Goal: Task Accomplishment & Management: Manage account settings

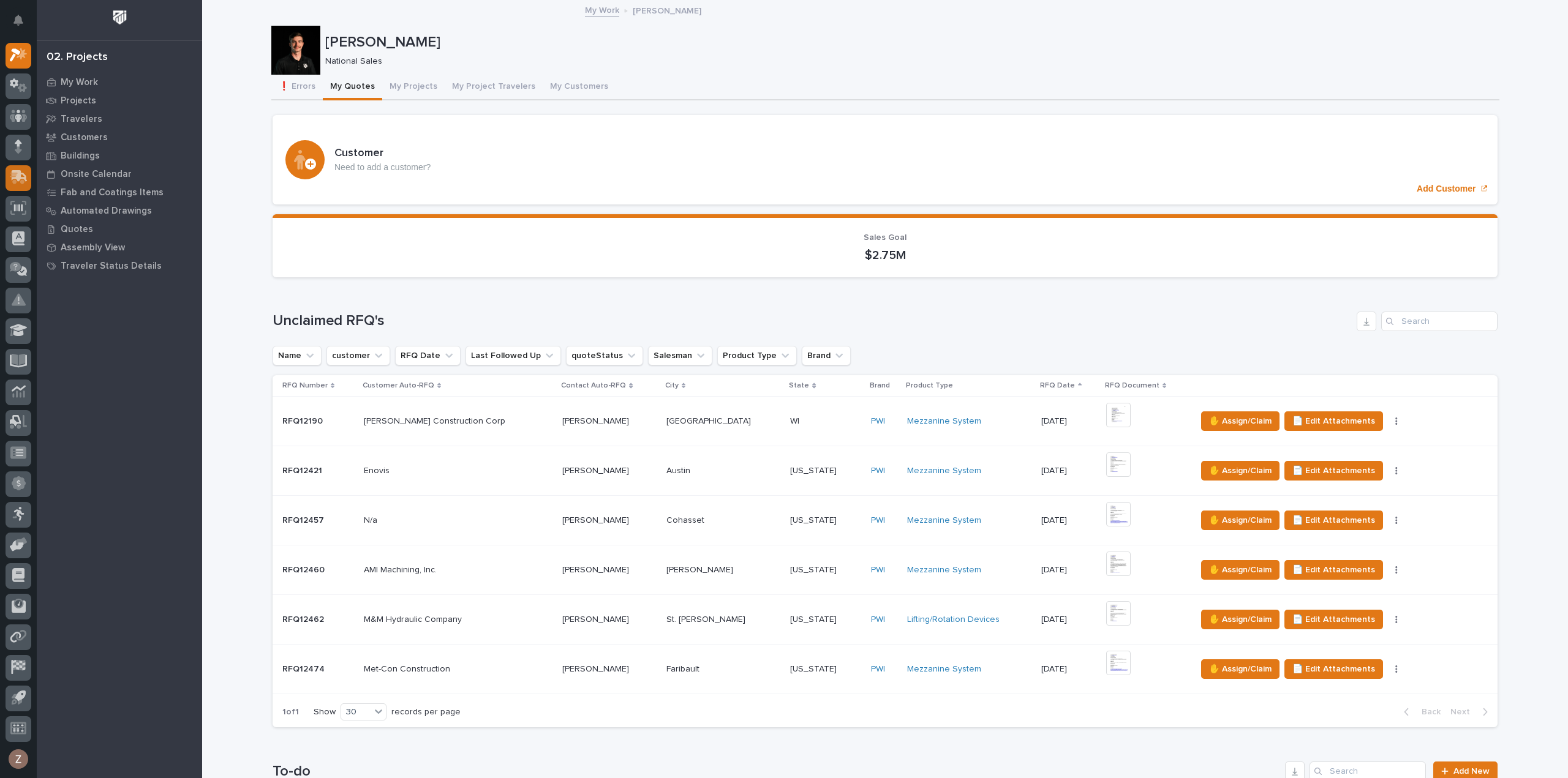
click at [14, 178] on icon at bounding box center [20, 176] width 16 height 12
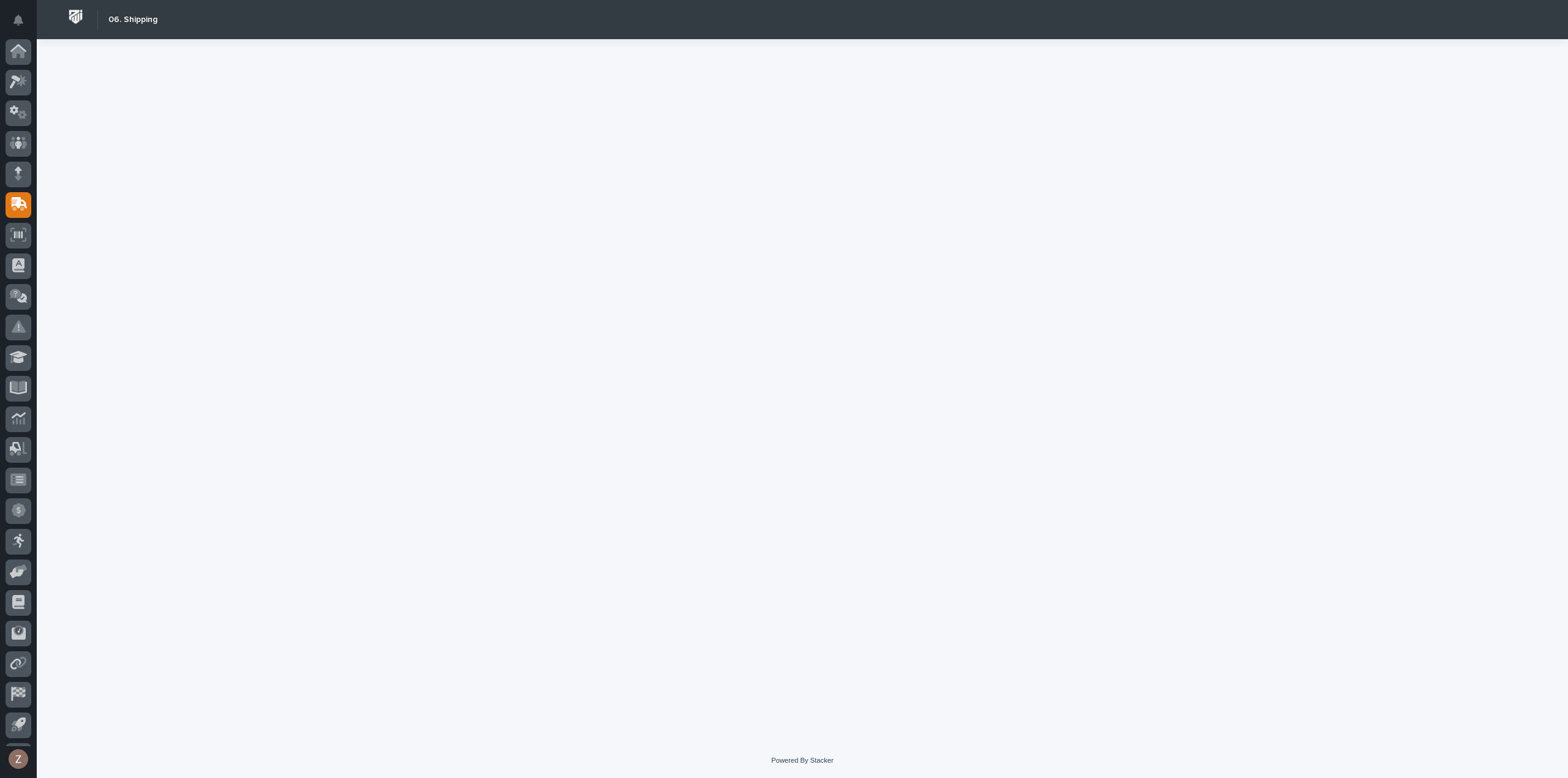
scroll to position [27, 0]
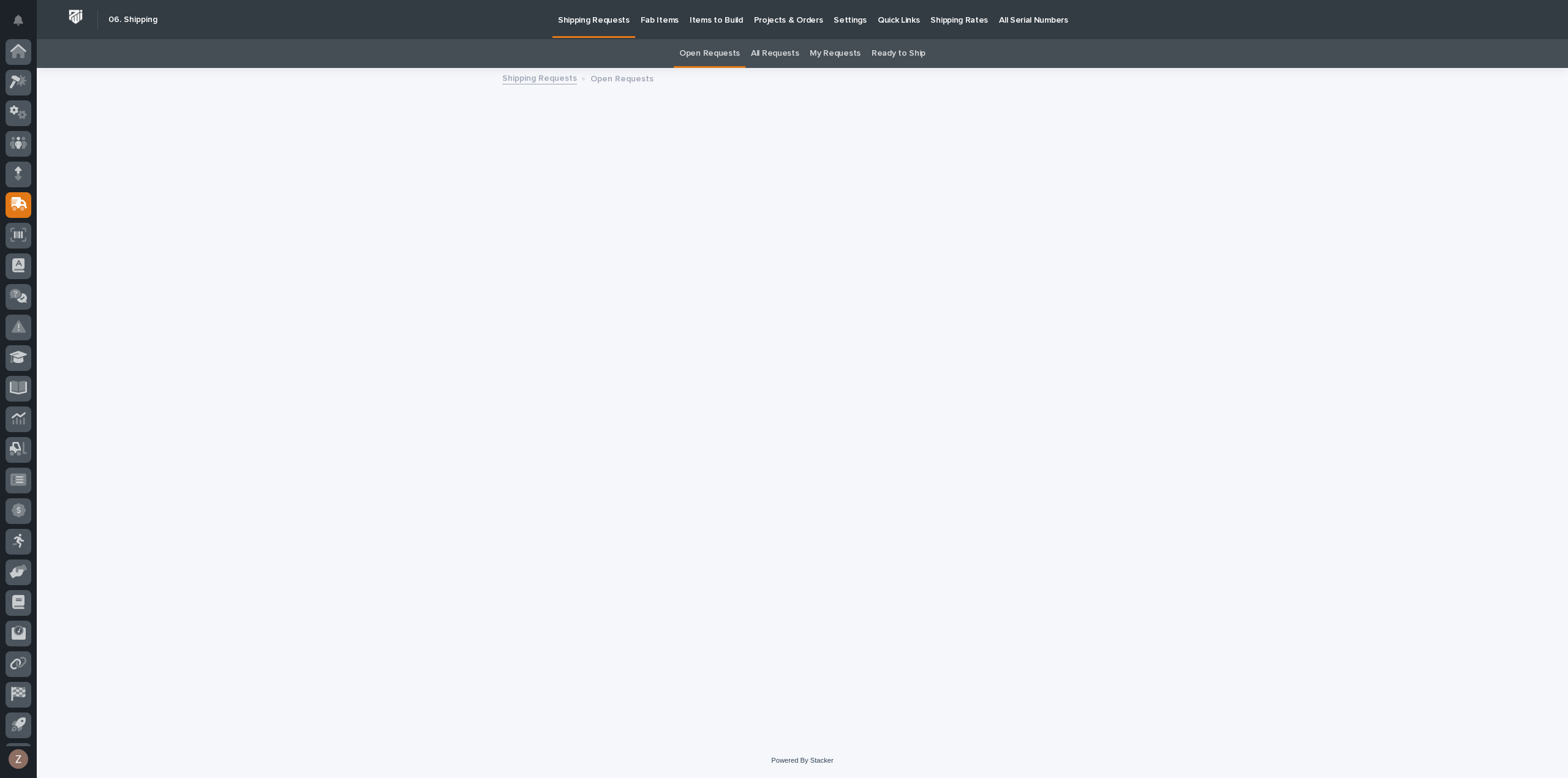
scroll to position [27, 0]
click at [931, 15] on p "Shipping Rates" at bounding box center [959, 13] width 58 height 26
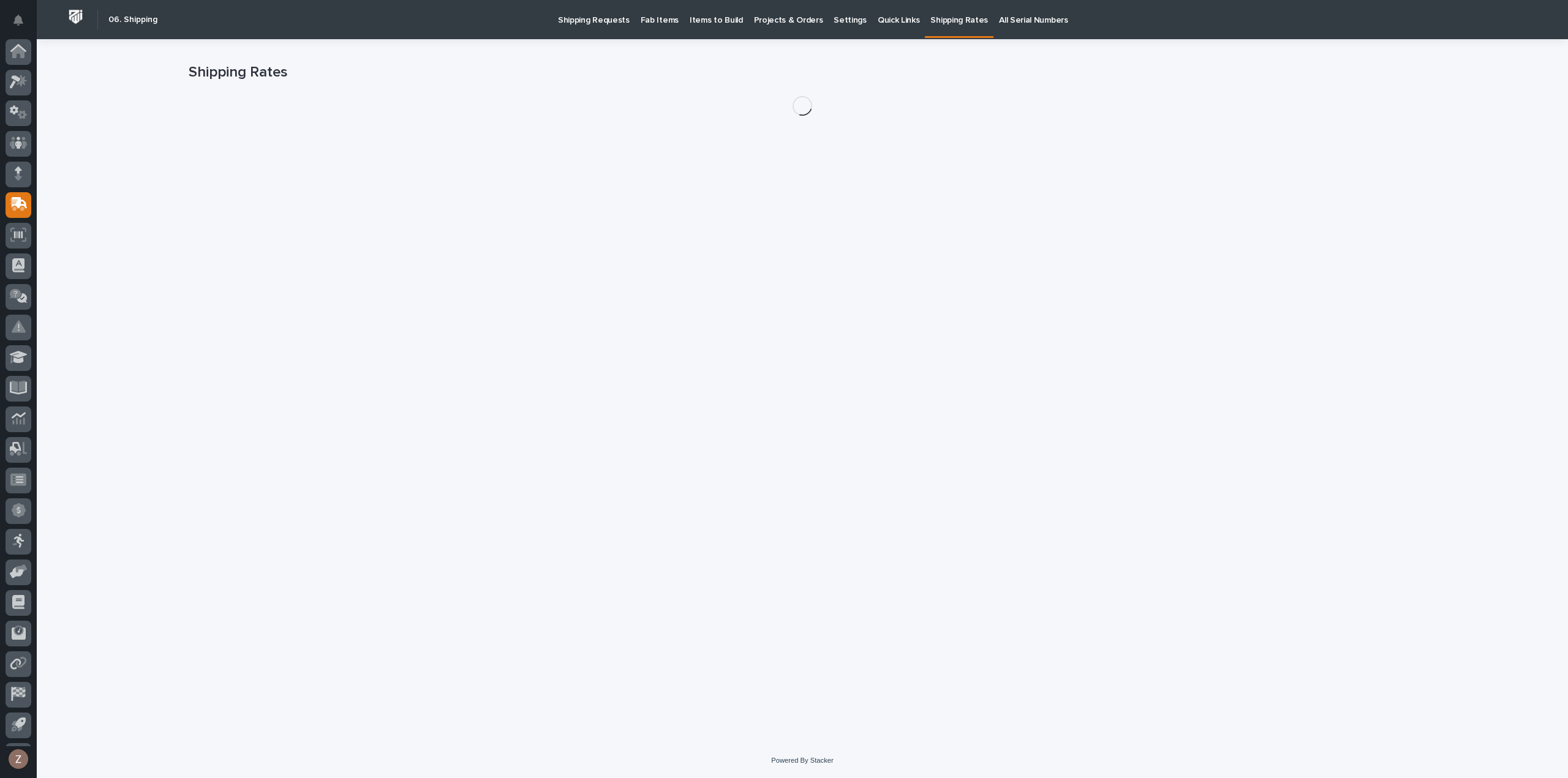
scroll to position [27, 0]
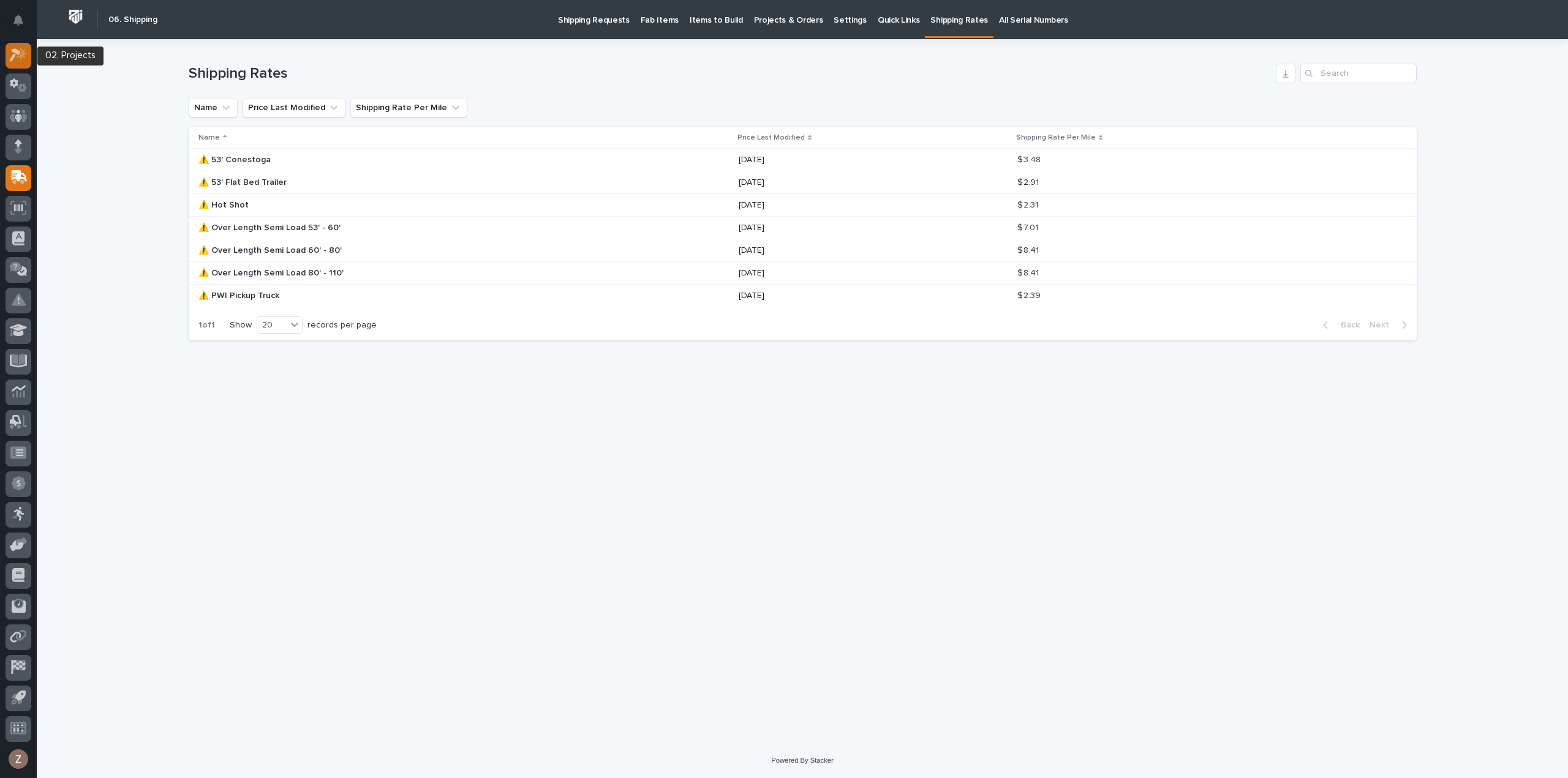
click at [24, 62] on icon at bounding box center [18, 55] width 18 height 14
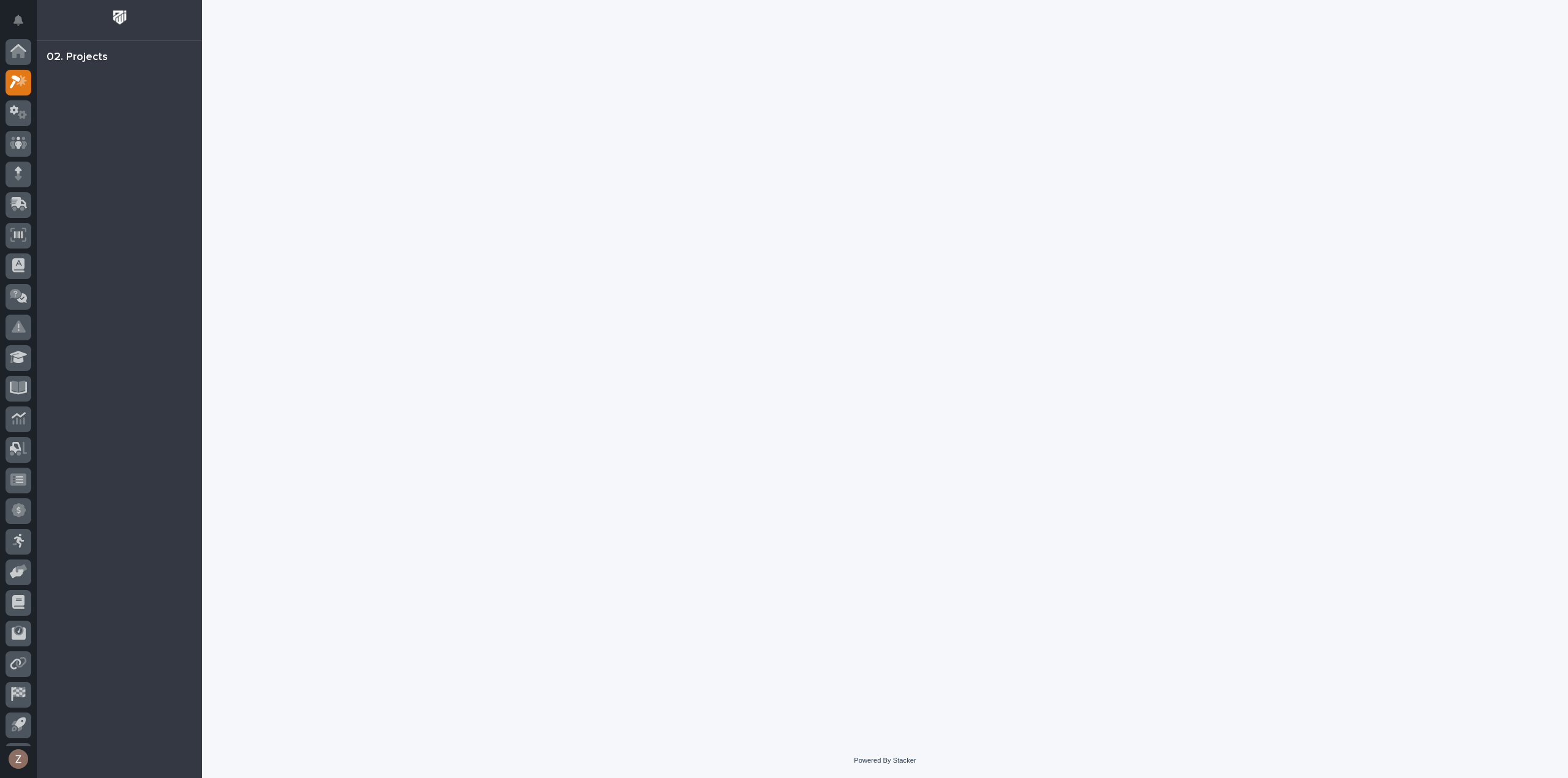
scroll to position [27, 0]
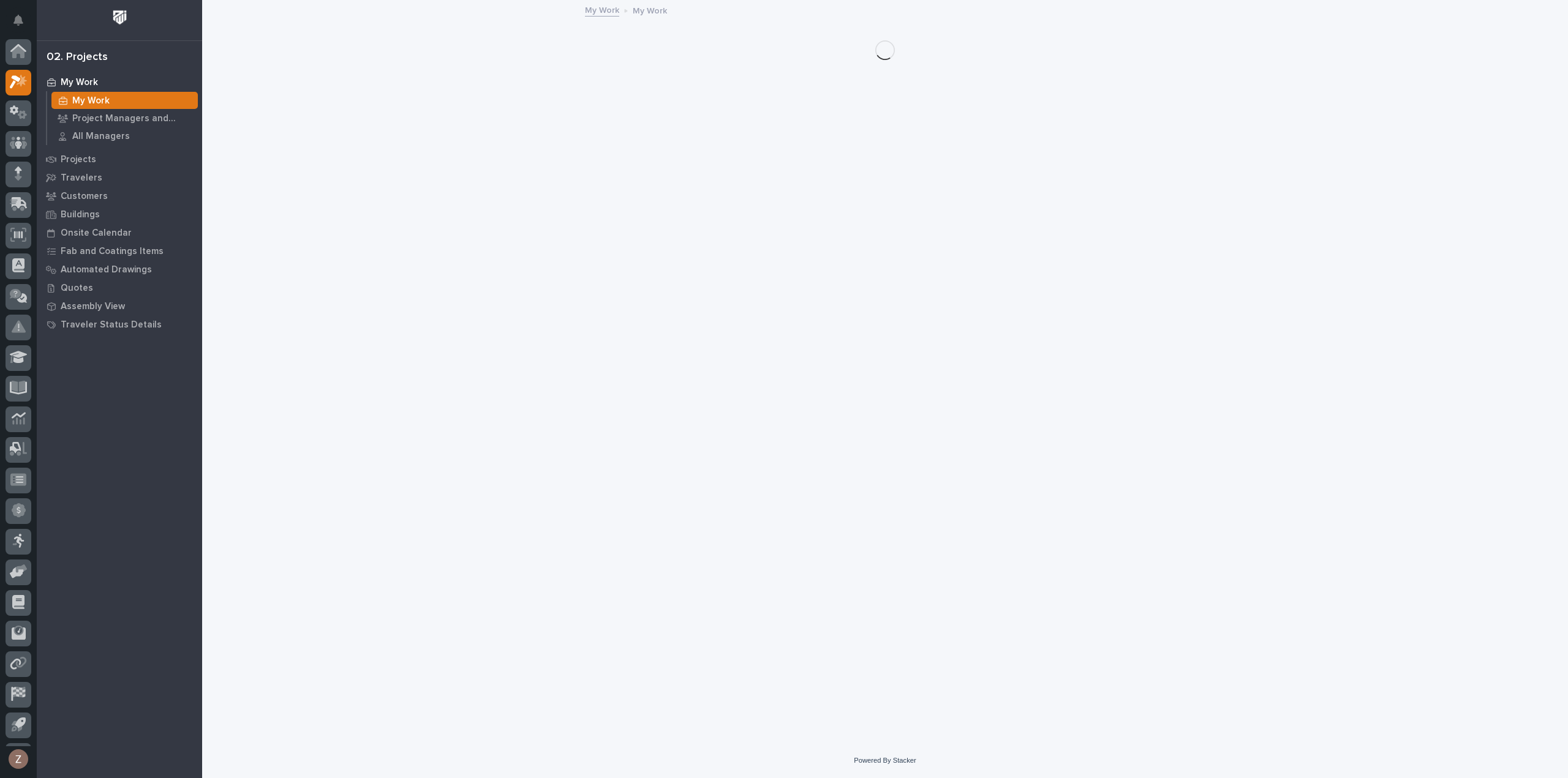
scroll to position [27, 0]
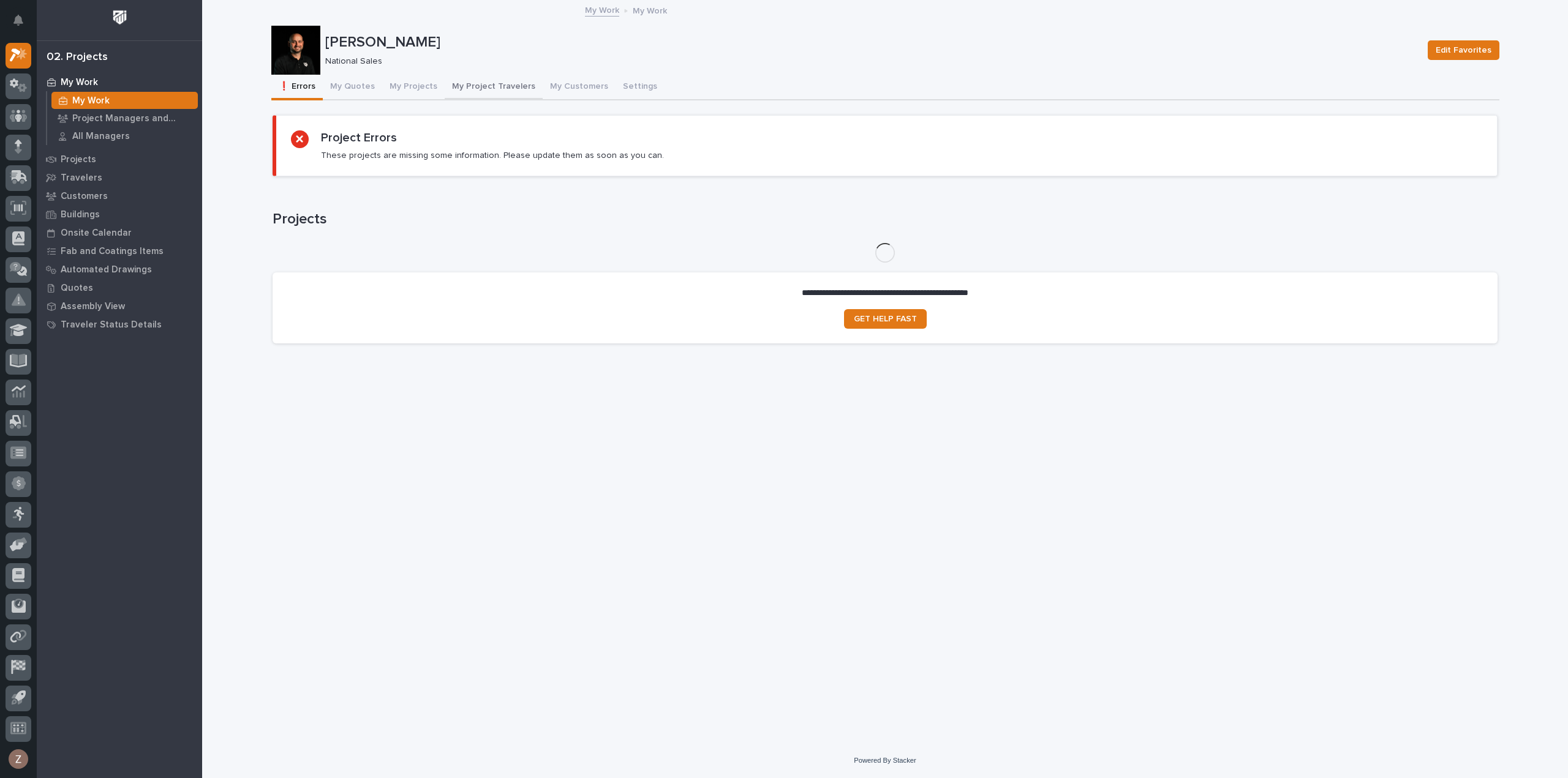
click at [408, 83] on button "My Projects" at bounding box center [413, 87] width 62 height 26
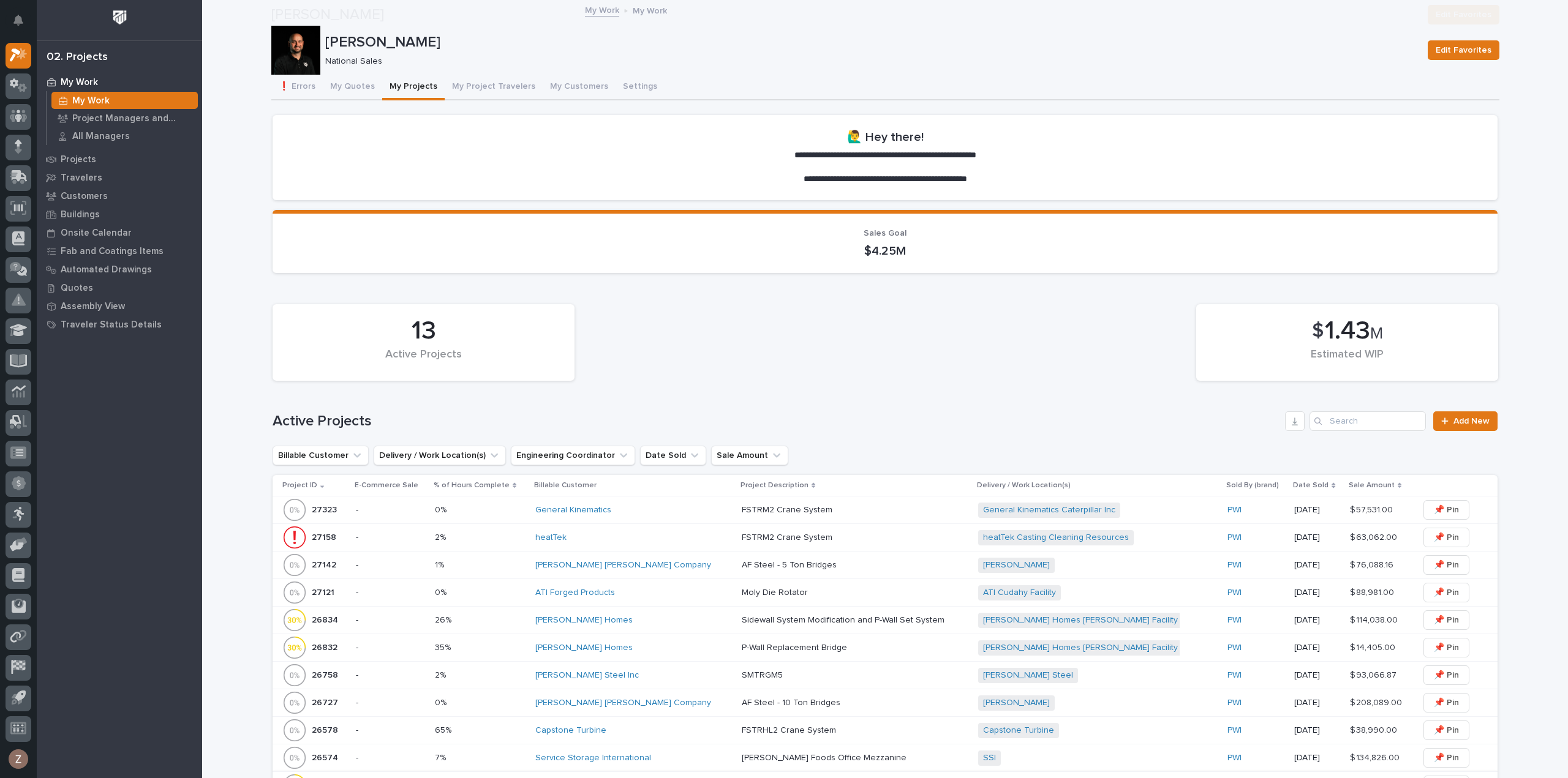
scroll to position [122, 0]
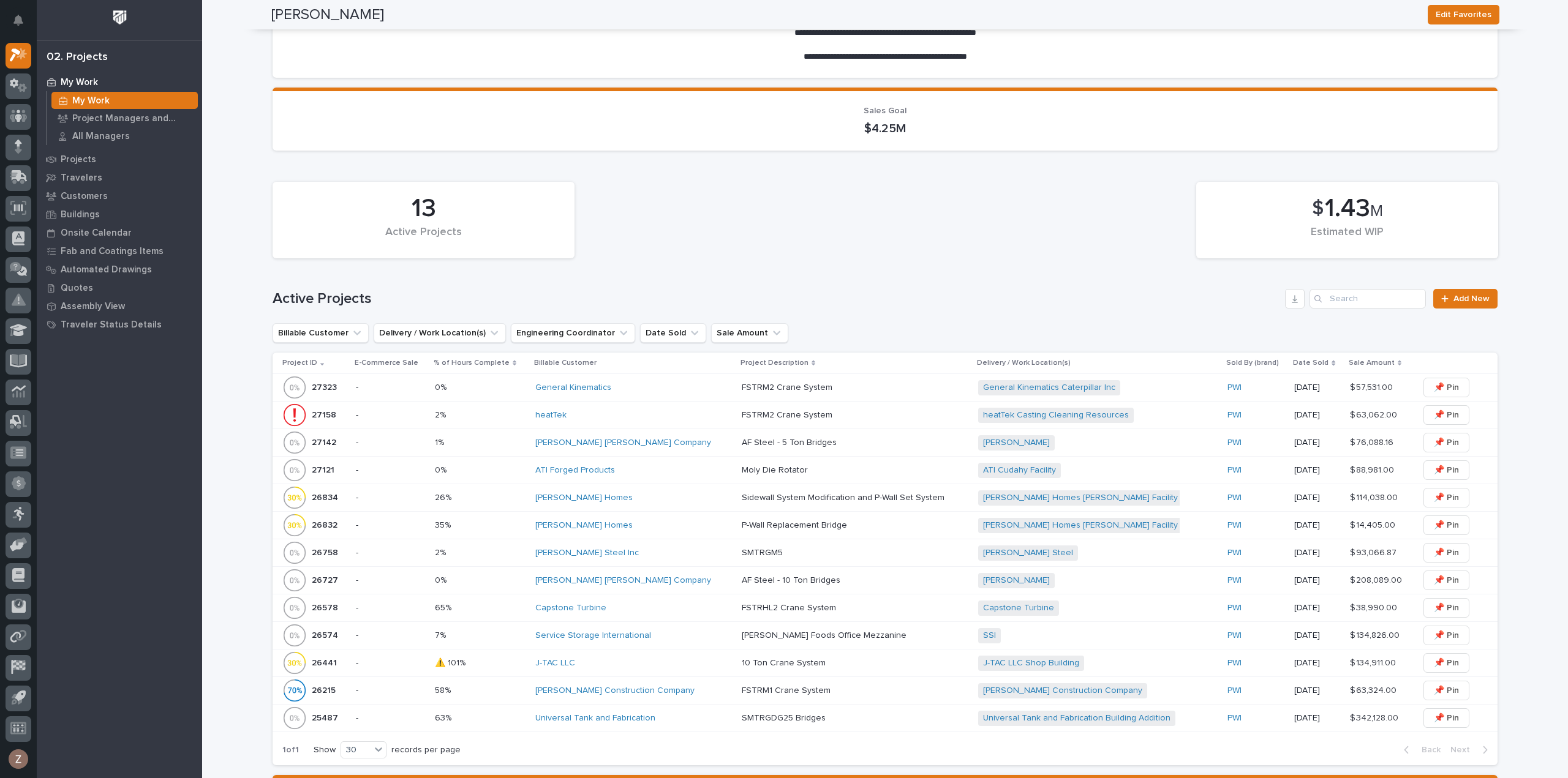
click at [627, 665] on div "J-TAC LLC" at bounding box center [633, 663] width 197 height 10
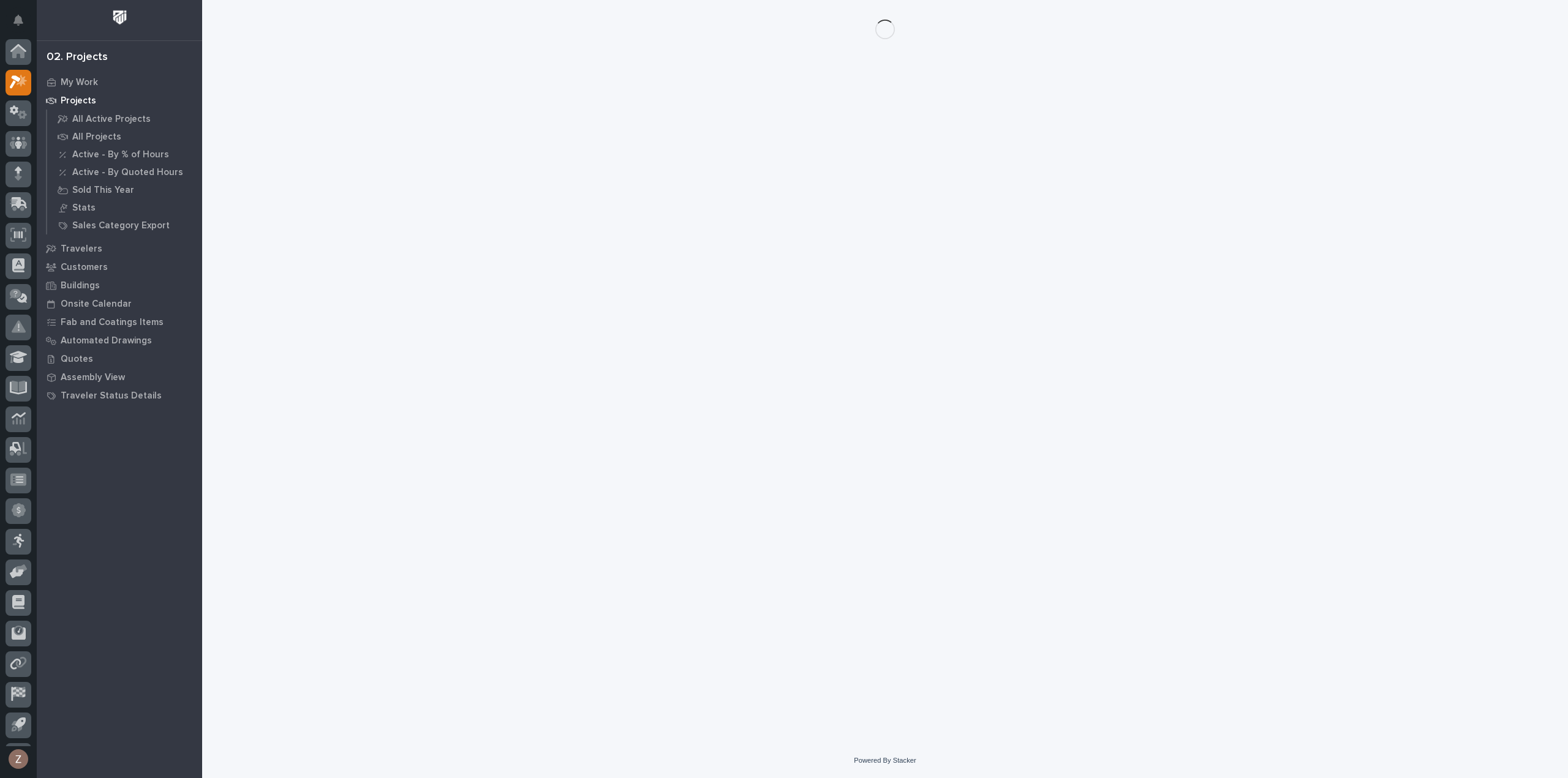
scroll to position [27, 0]
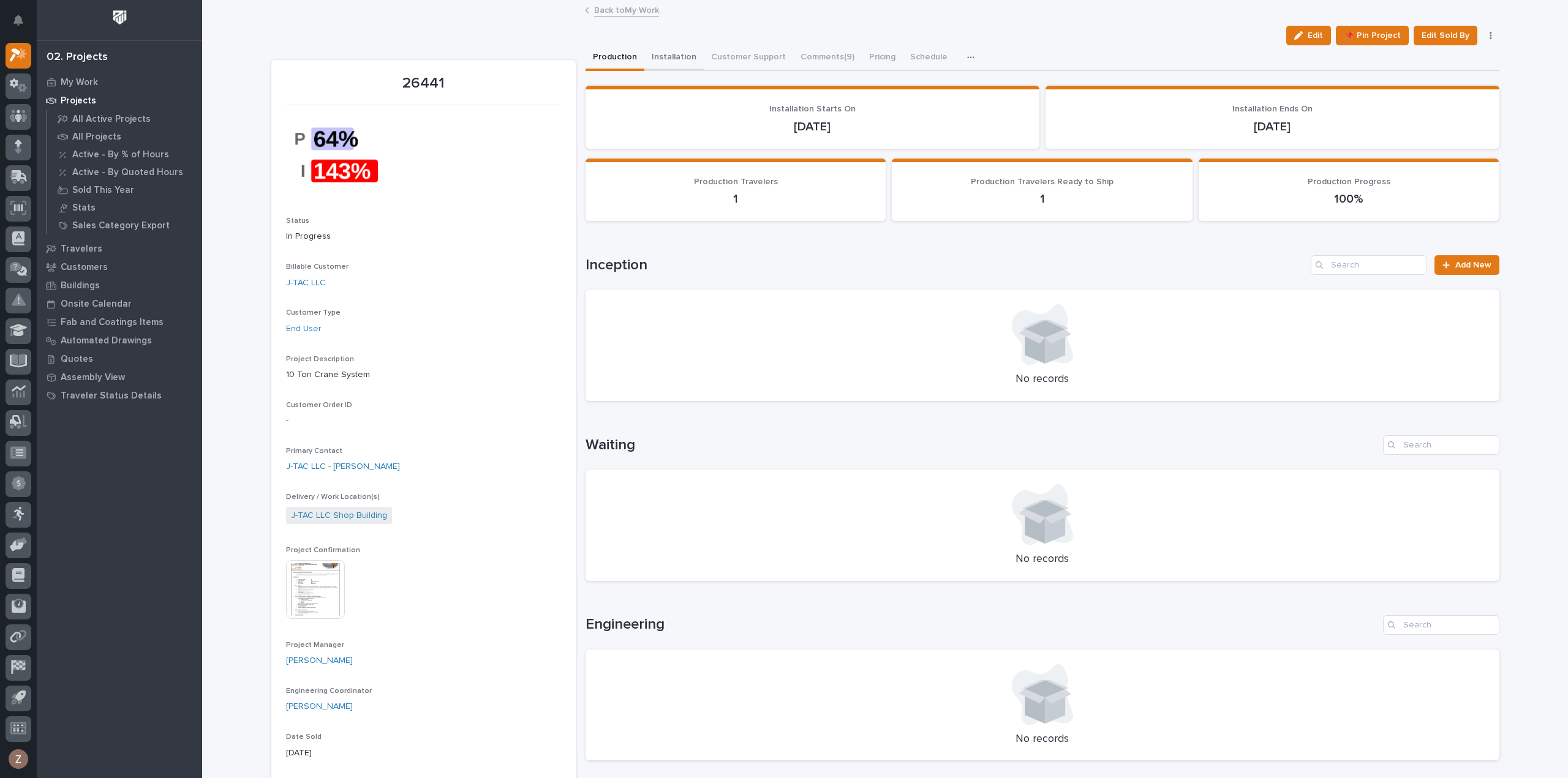
click at [672, 58] on button "Installation" at bounding box center [674, 58] width 60 height 26
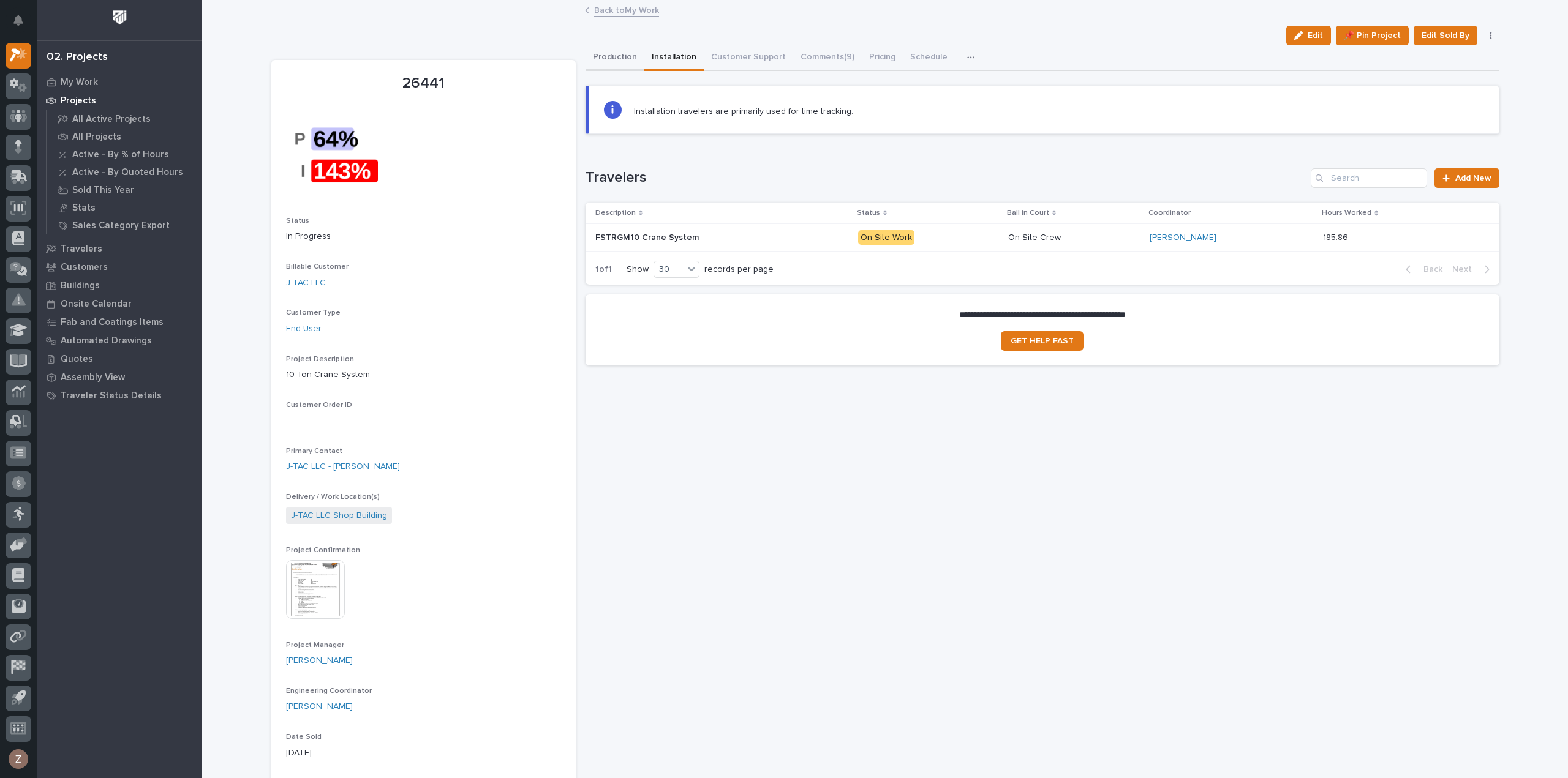
click at [619, 58] on button "Production" at bounding box center [614, 58] width 59 height 26
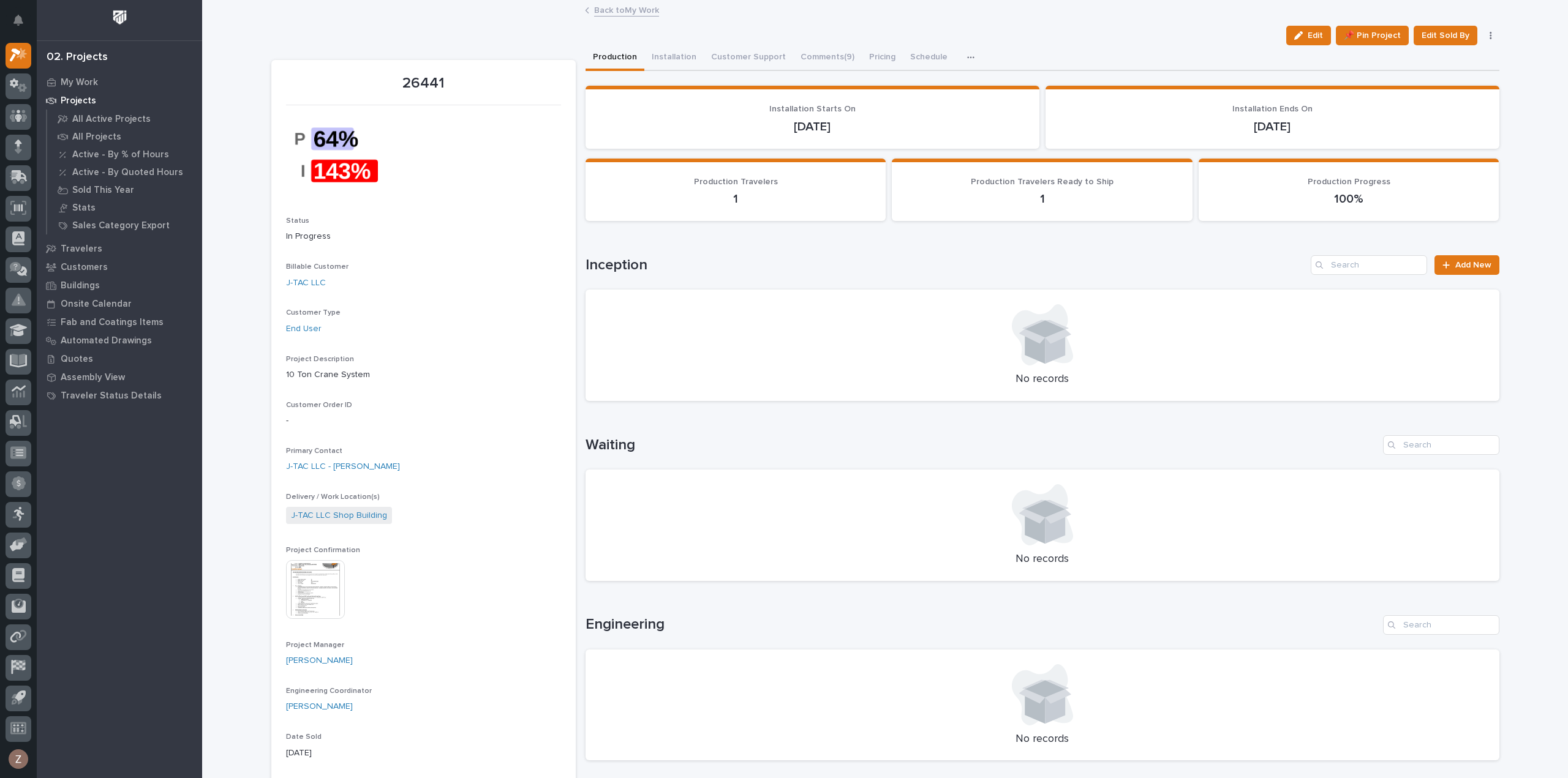
drag, startPoint x: 1302, startPoint y: 35, endPoint x: 1295, endPoint y: 139, distance: 104.2
click at [1302, 35] on icon "button" at bounding box center [1299, 35] width 9 height 9
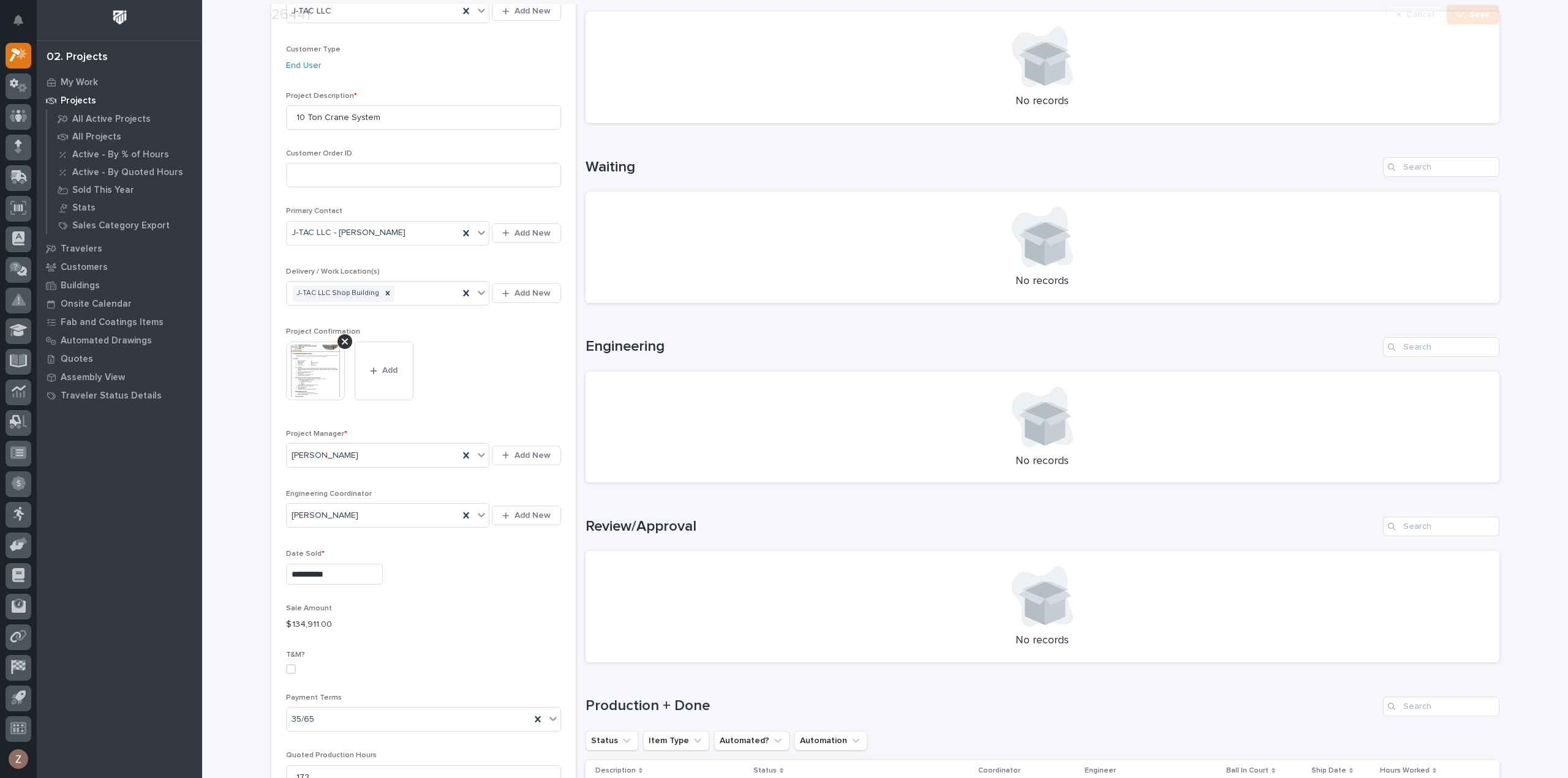
scroll to position [367, 0]
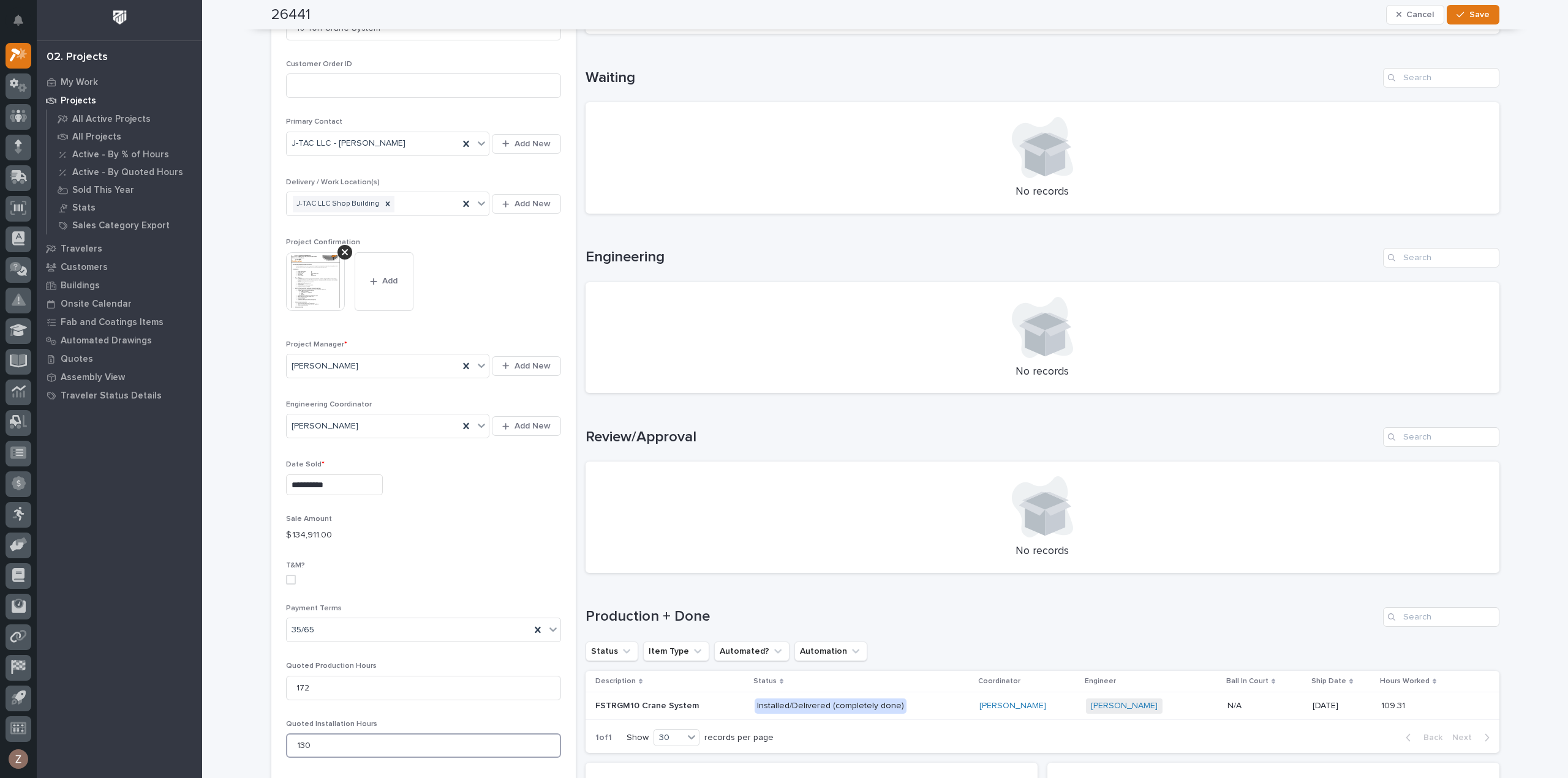
drag, startPoint x: 163, startPoint y: 726, endPoint x: 135, endPoint y: 714, distance: 30.5
click at [202, 726] on div "**********" at bounding box center [885, 572] width 1366 height 1879
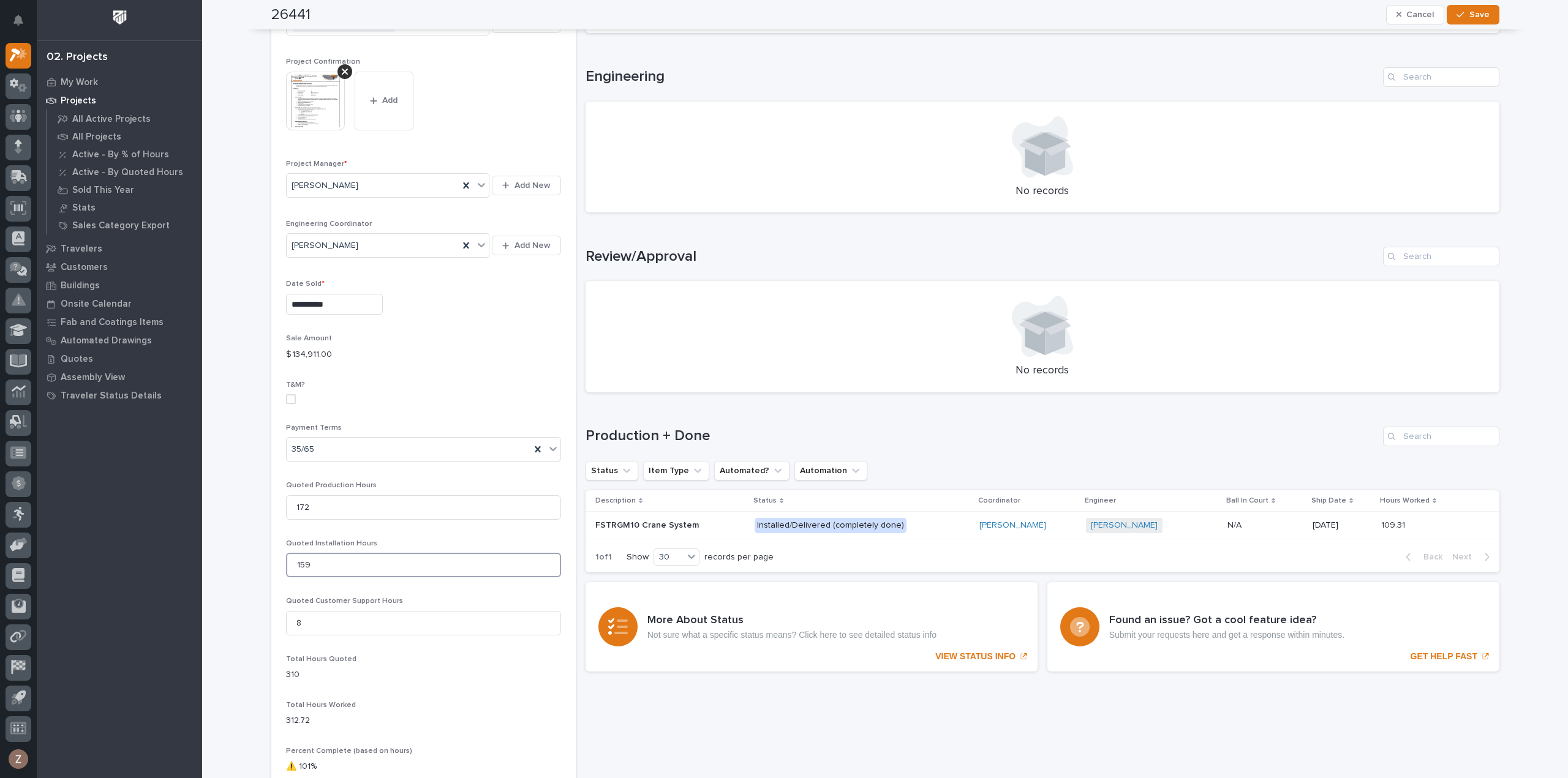
scroll to position [306, 0]
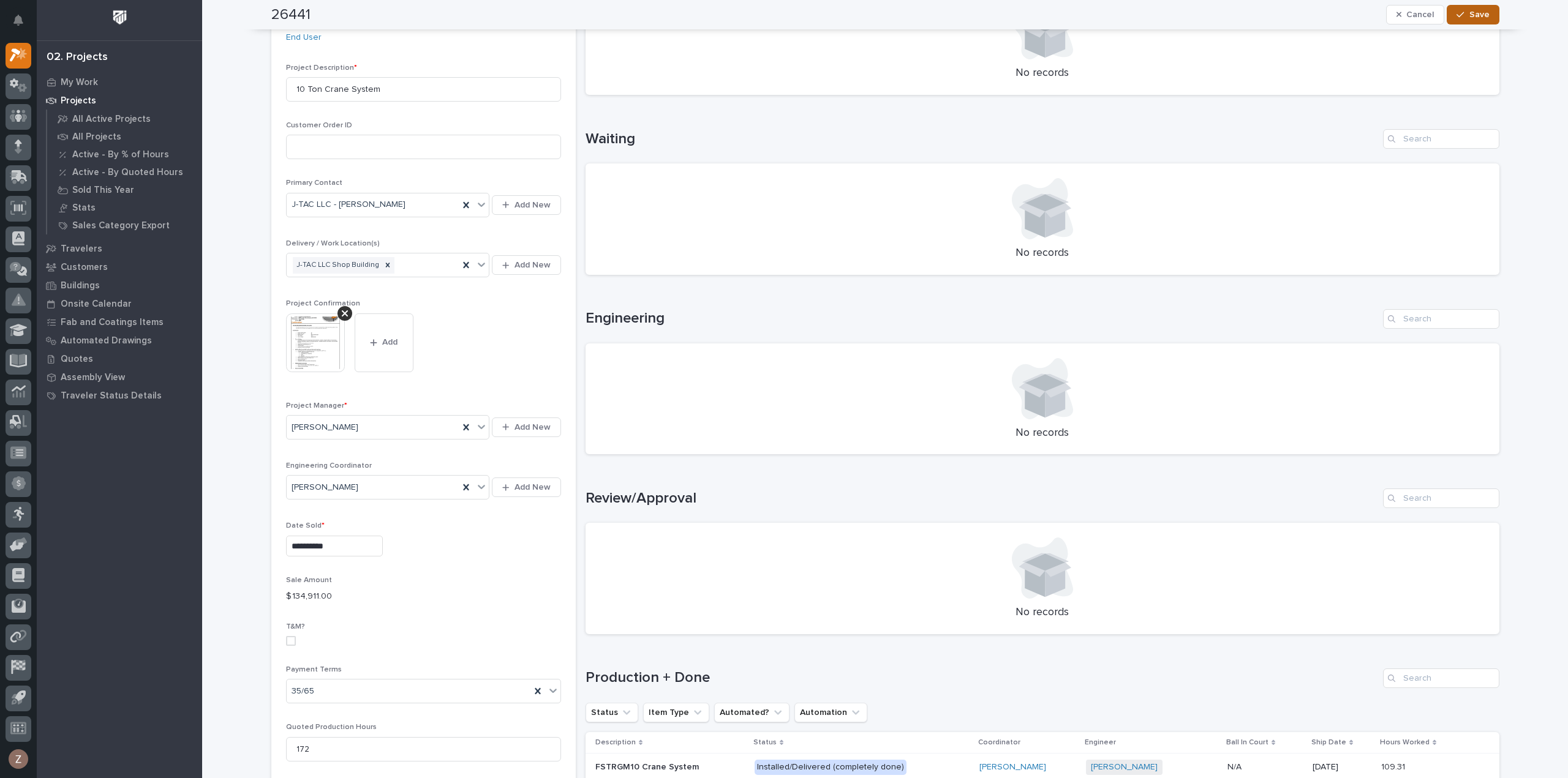
type input "159"
click at [1479, 13] on span "Save" at bounding box center [1479, 15] width 20 height 11
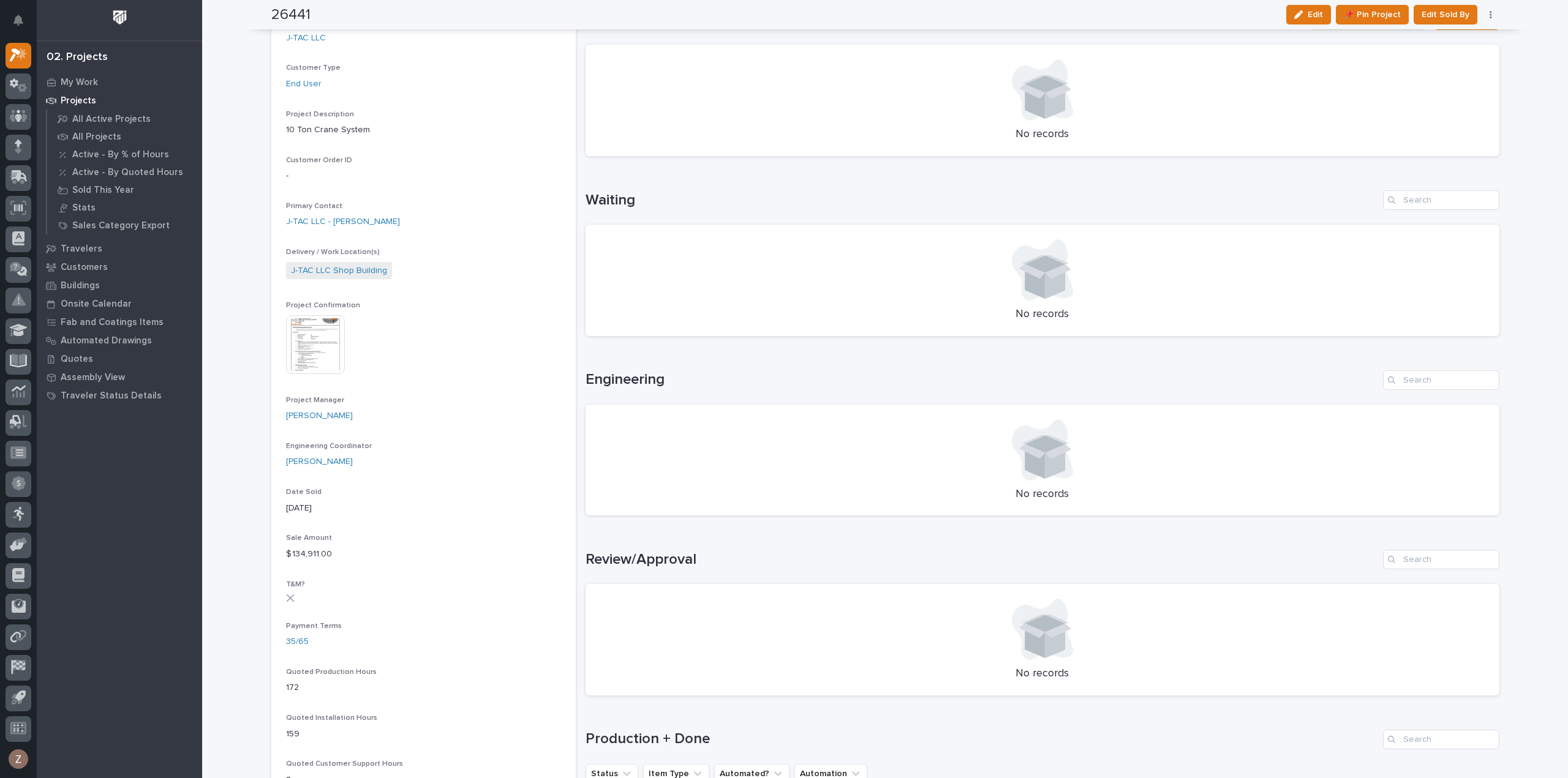
scroll to position [0, 0]
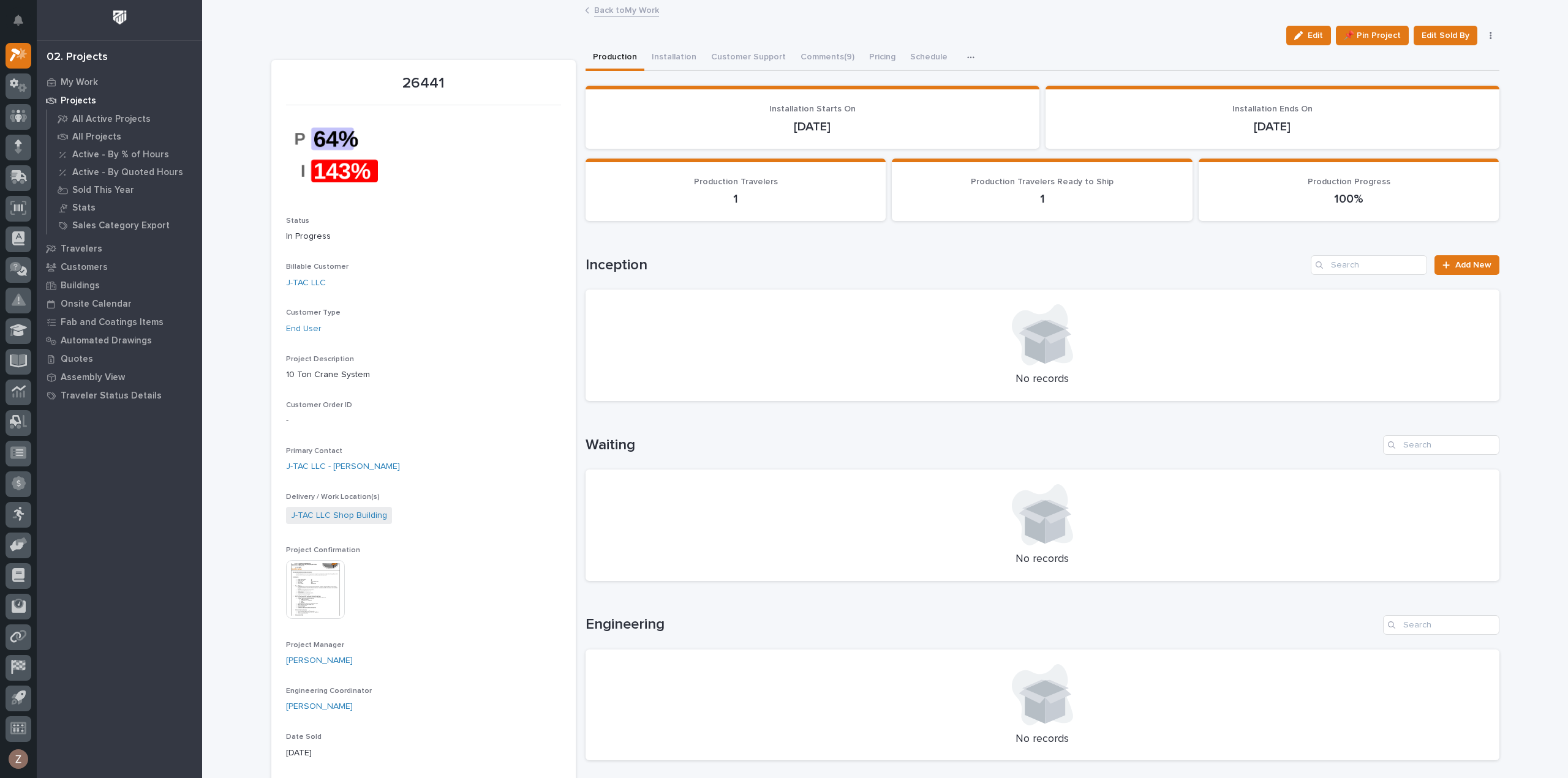
click at [635, 16] on link "Back to My Work" at bounding box center [627, 9] width 65 height 14
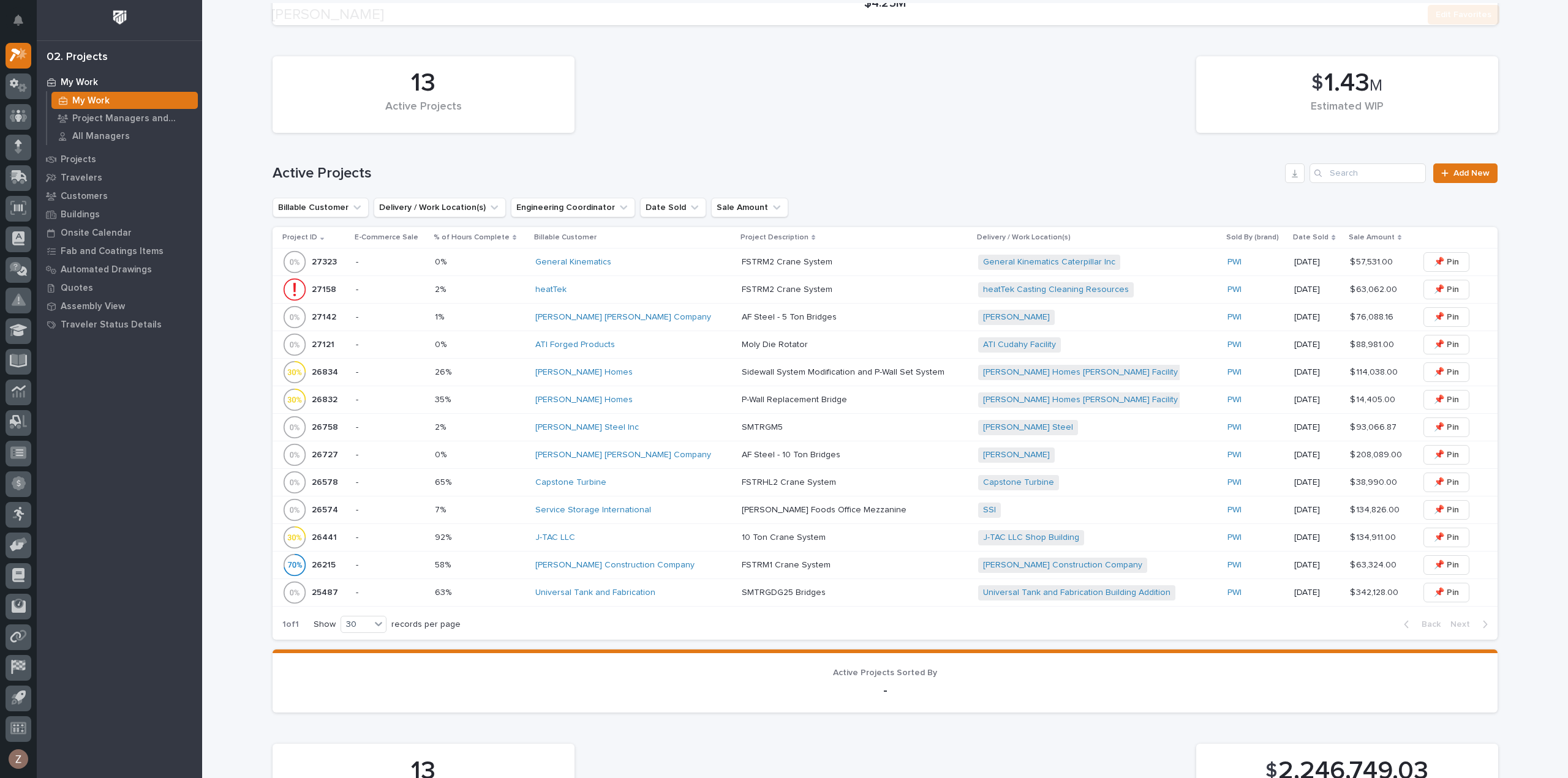
scroll to position [306, 0]
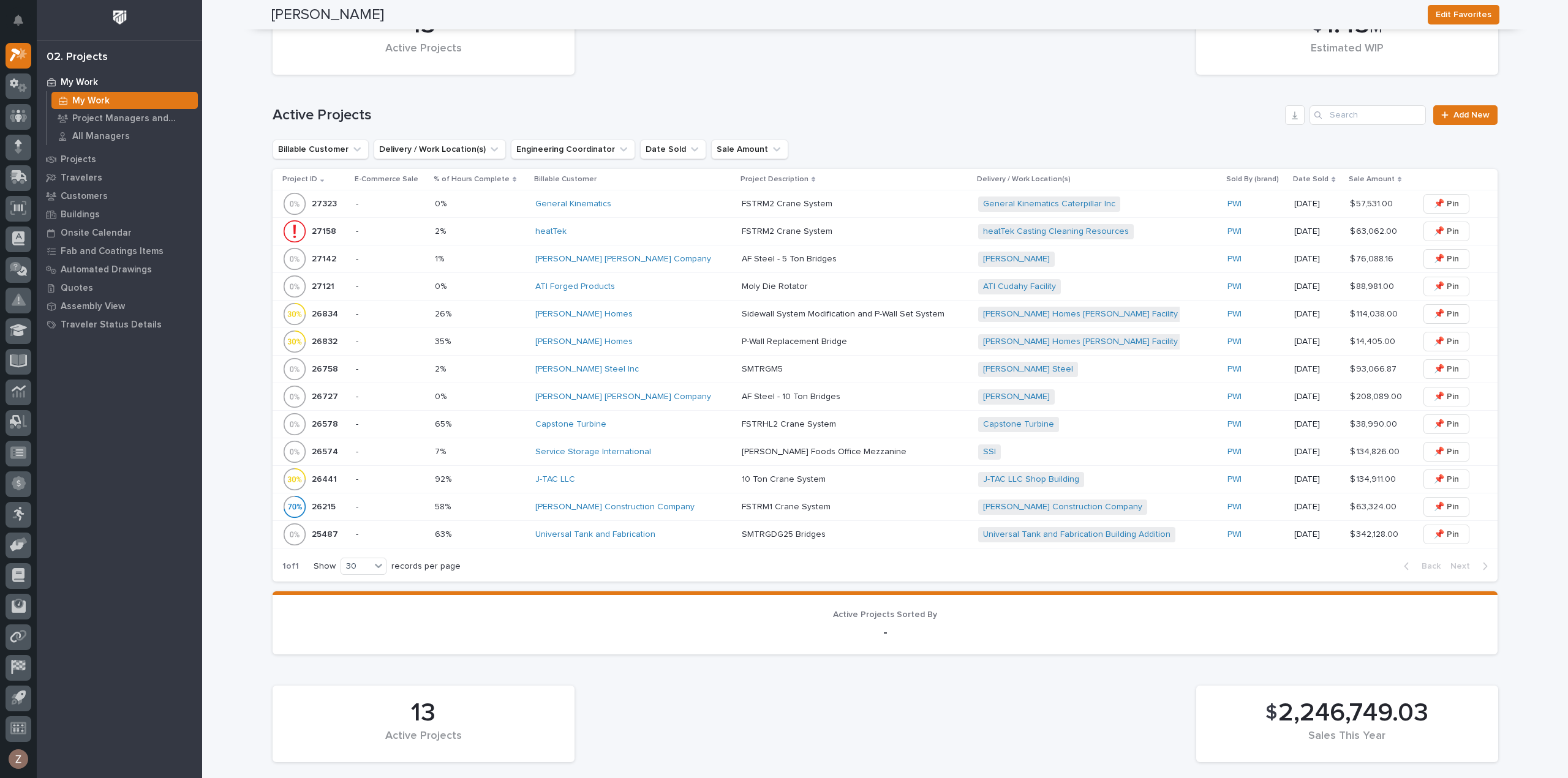
click at [636, 474] on div "J-TAC LLC" at bounding box center [633, 479] width 197 height 10
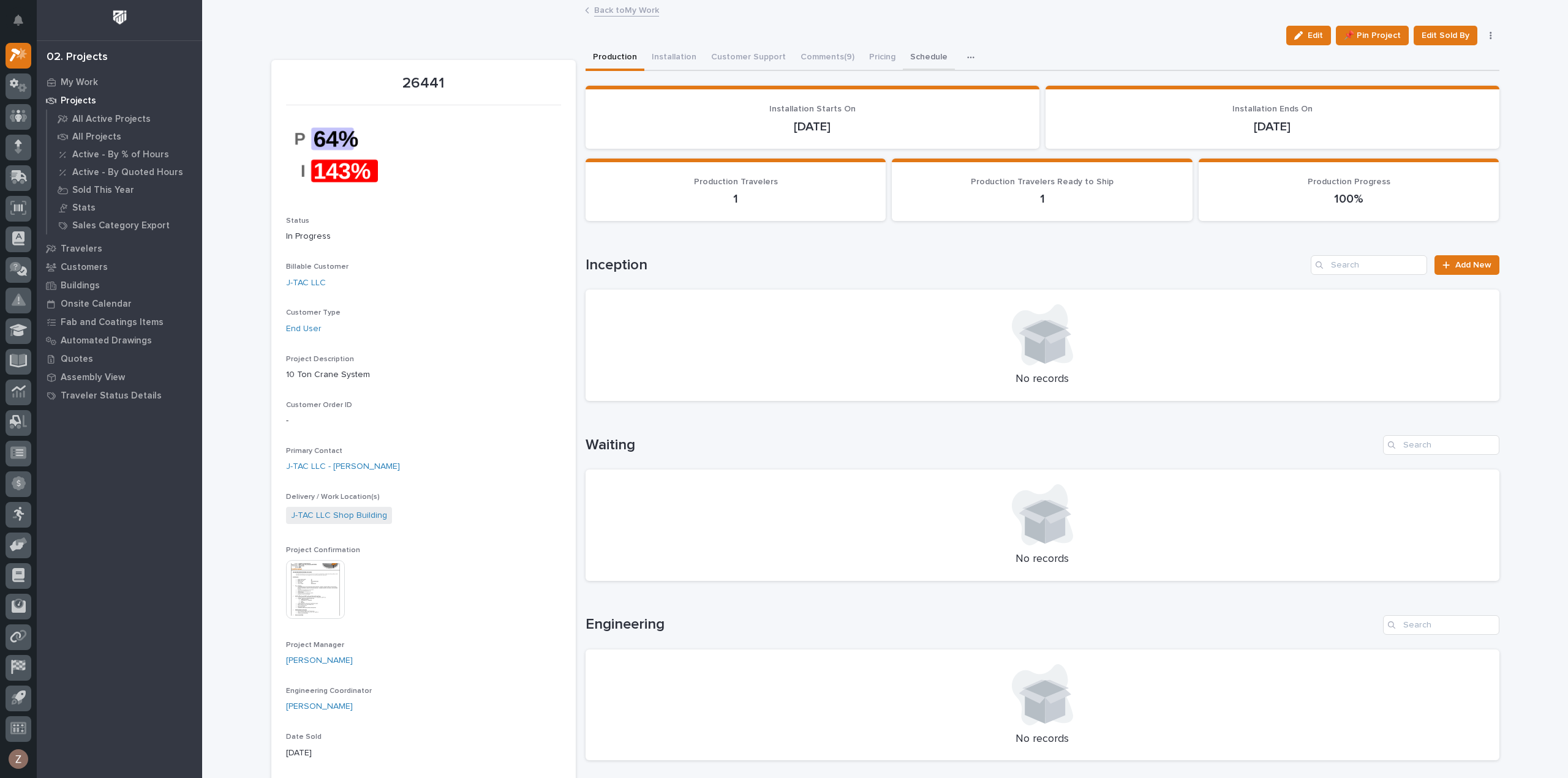
click at [937, 53] on button "Schedule" at bounding box center [928, 58] width 52 height 26
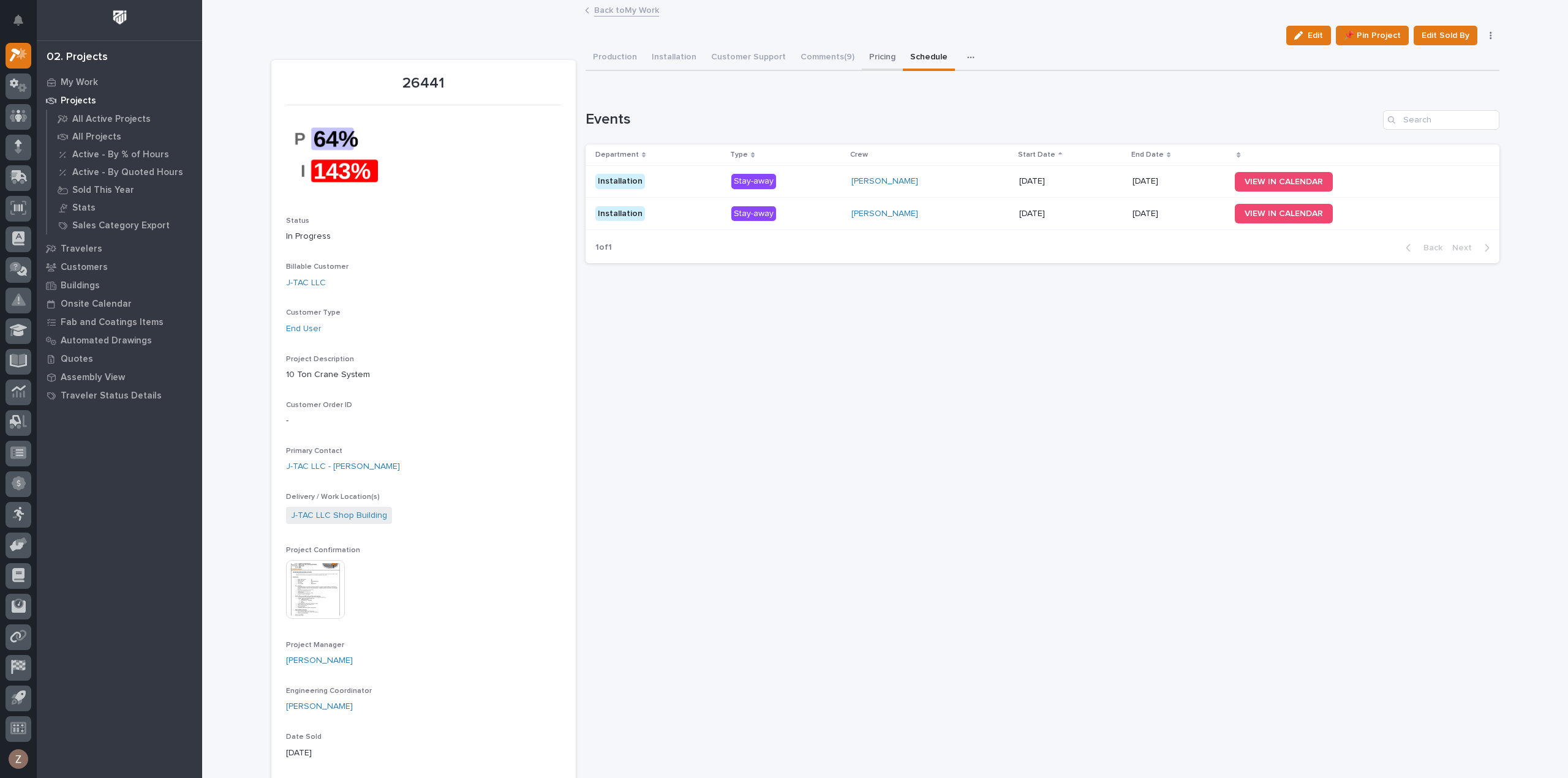
click at [870, 55] on button "Pricing" at bounding box center [882, 58] width 41 height 26
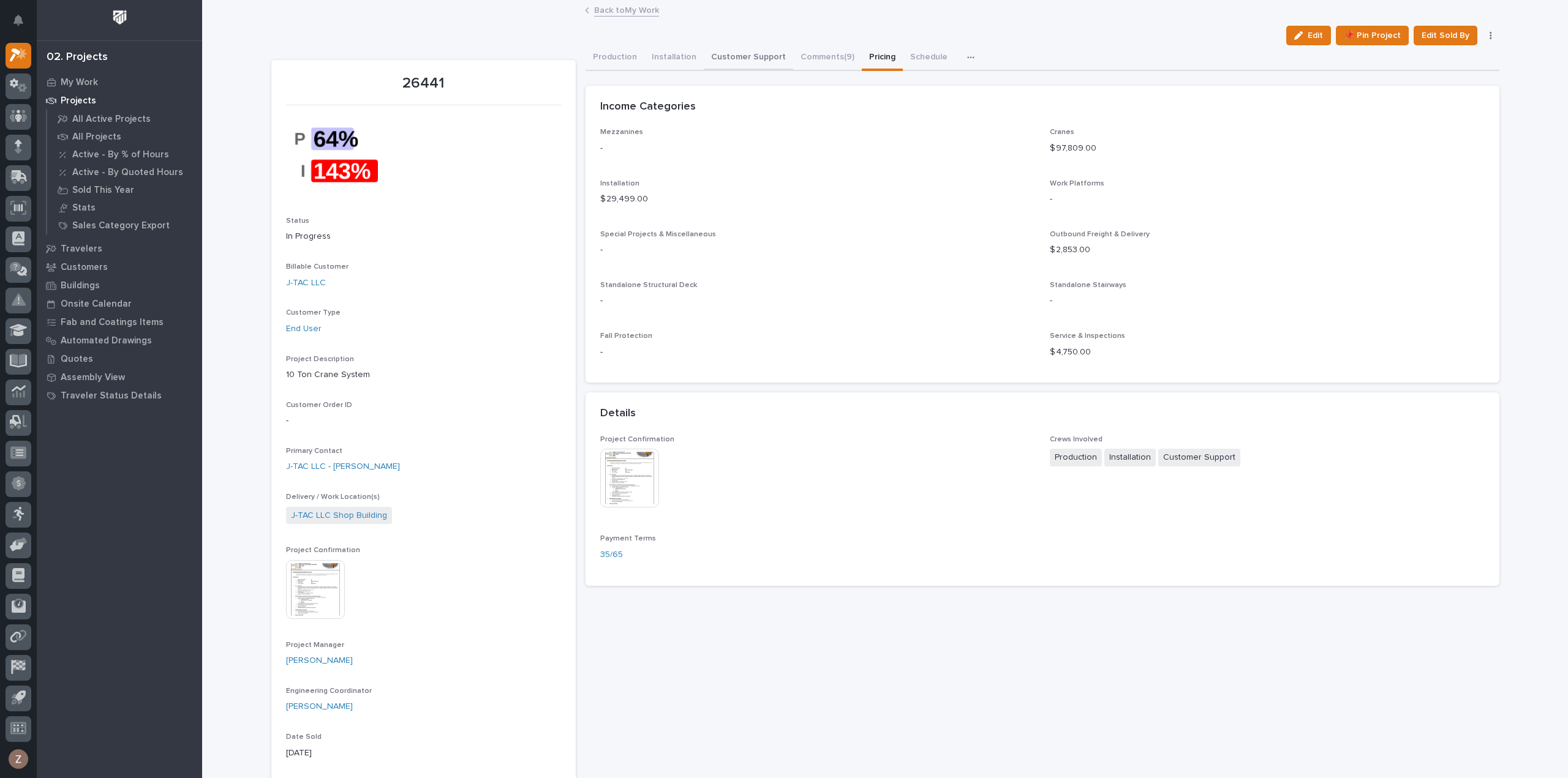
click at [629, 59] on button "Production" at bounding box center [614, 58] width 59 height 26
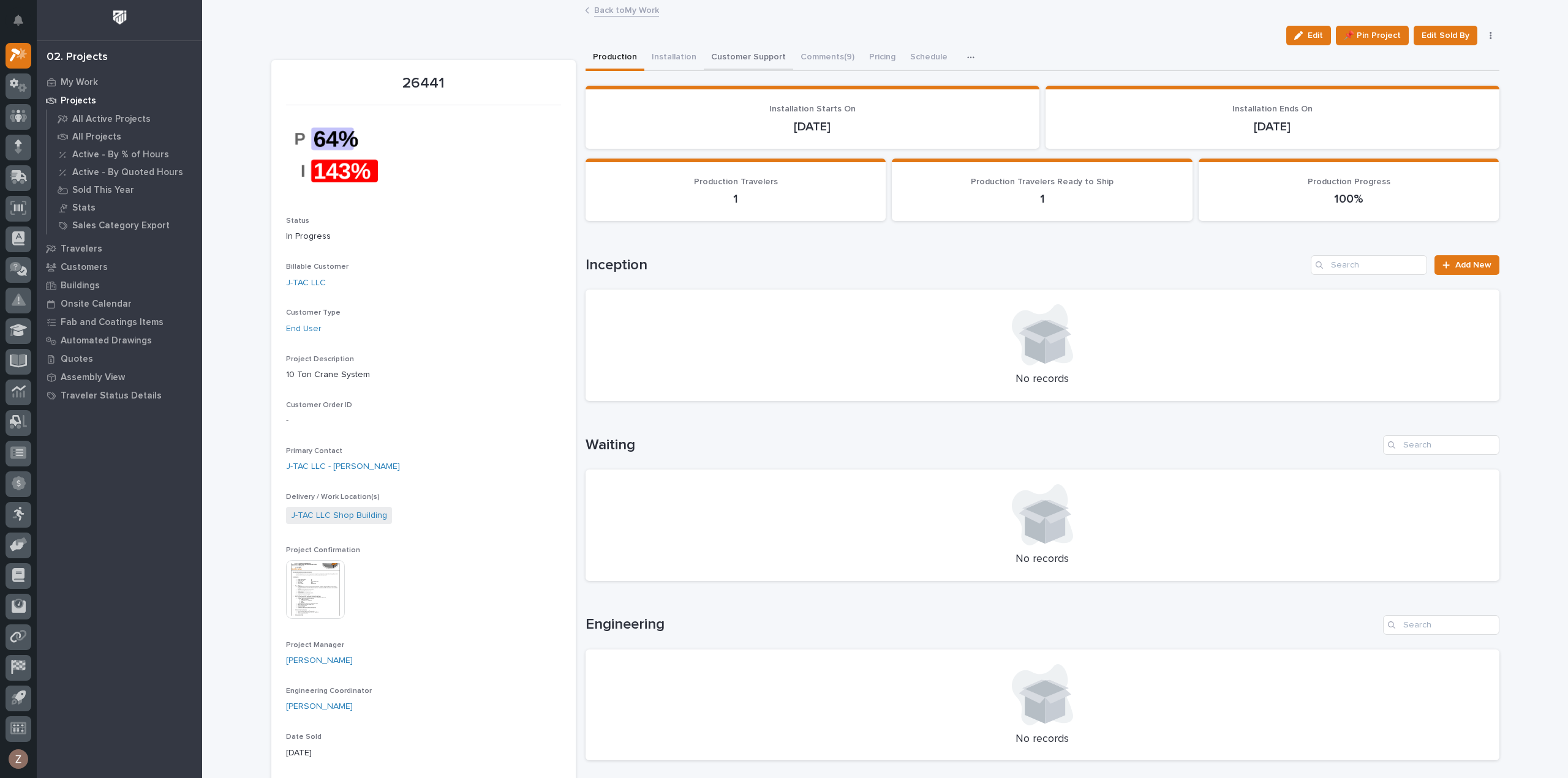
click at [662, 58] on button "Installation" at bounding box center [674, 58] width 60 height 26
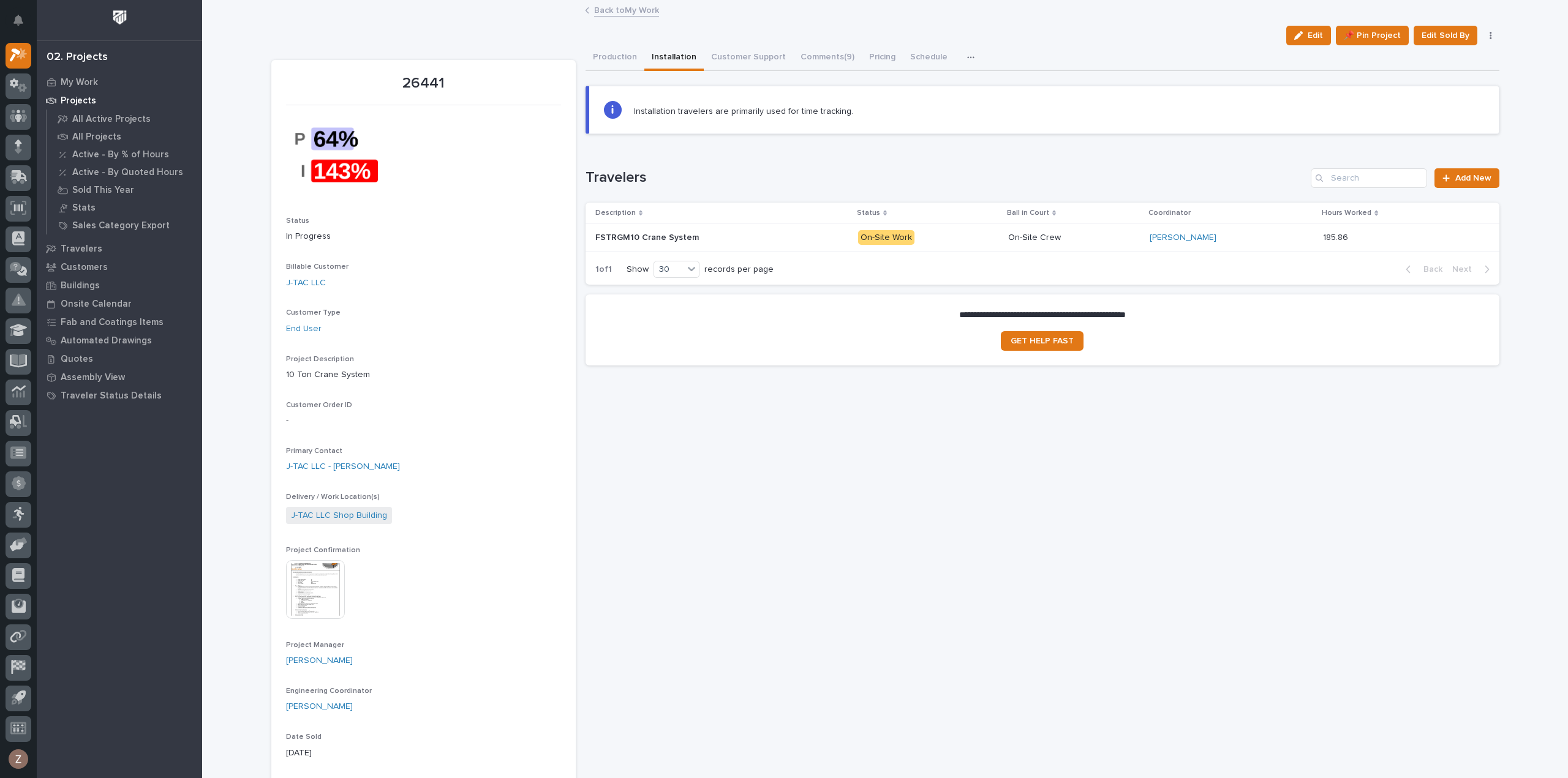
click at [794, 233] on p at bounding box center [702, 237] width 215 height 10
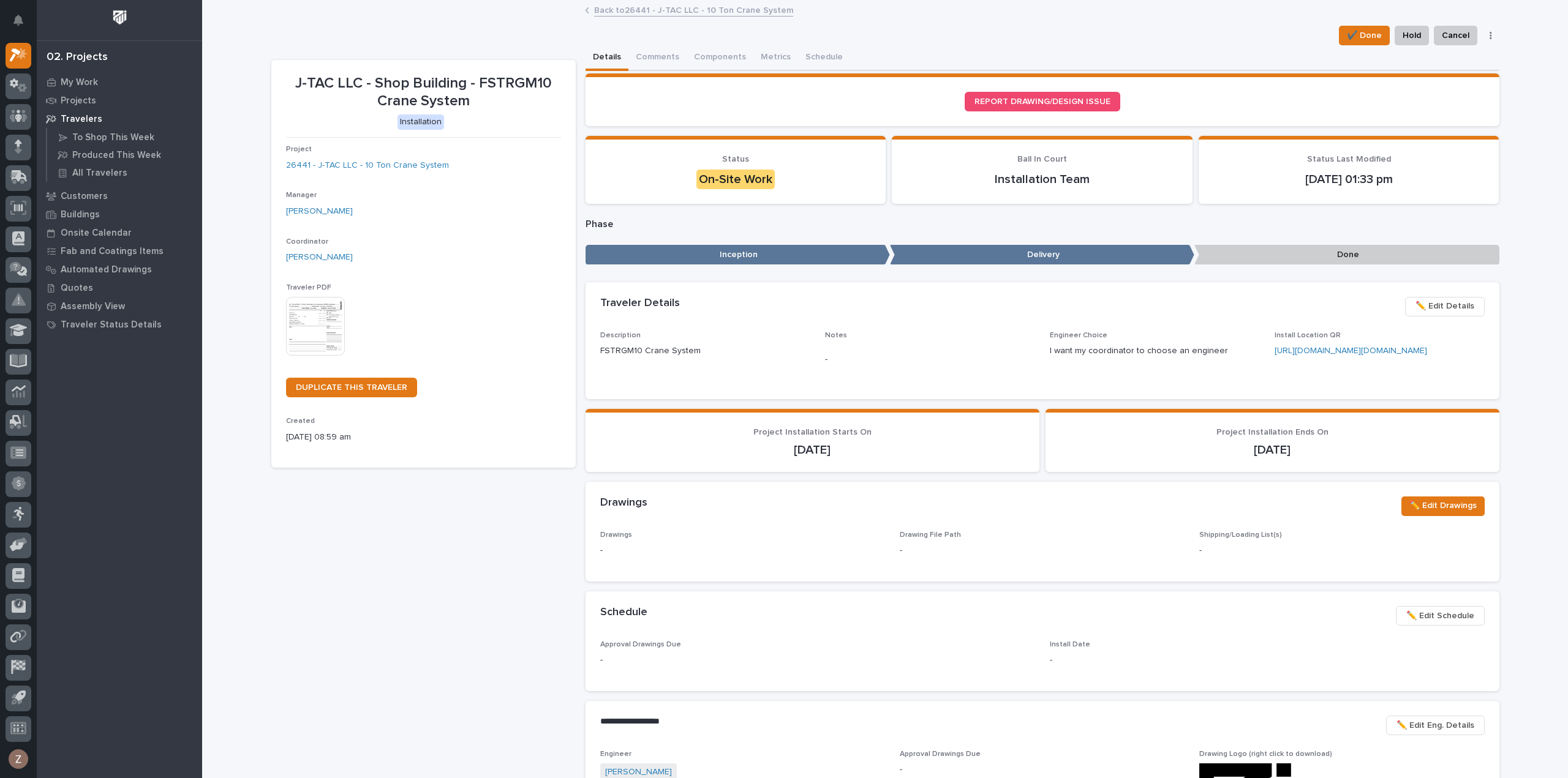
click at [631, 14] on link "Back to 26441 - J-TAC LLC - 10 Ton Crane System" at bounding box center [694, 9] width 199 height 14
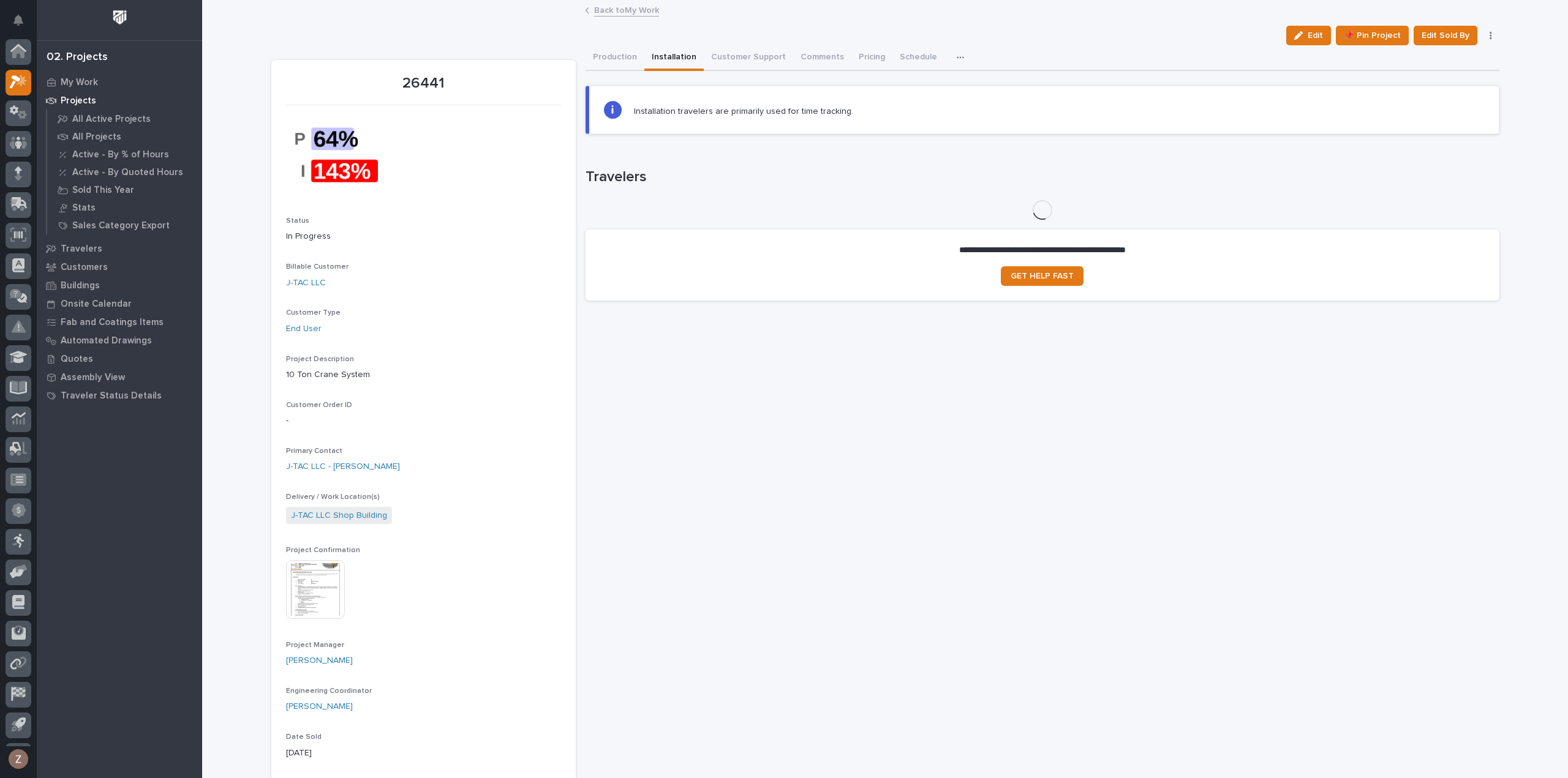
scroll to position [27, 0]
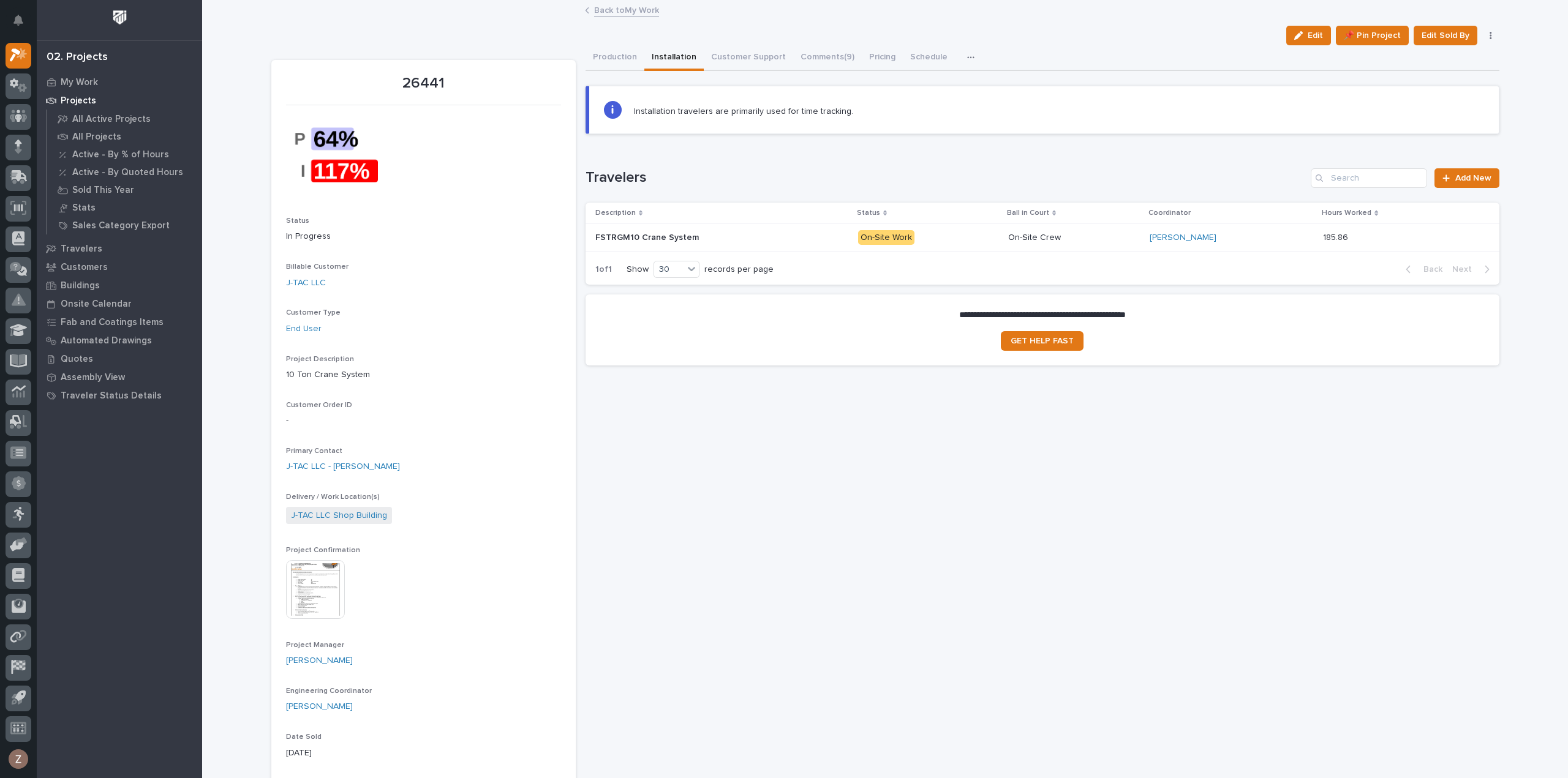
click at [977, 235] on p "On-Site Work" at bounding box center [928, 237] width 140 height 16
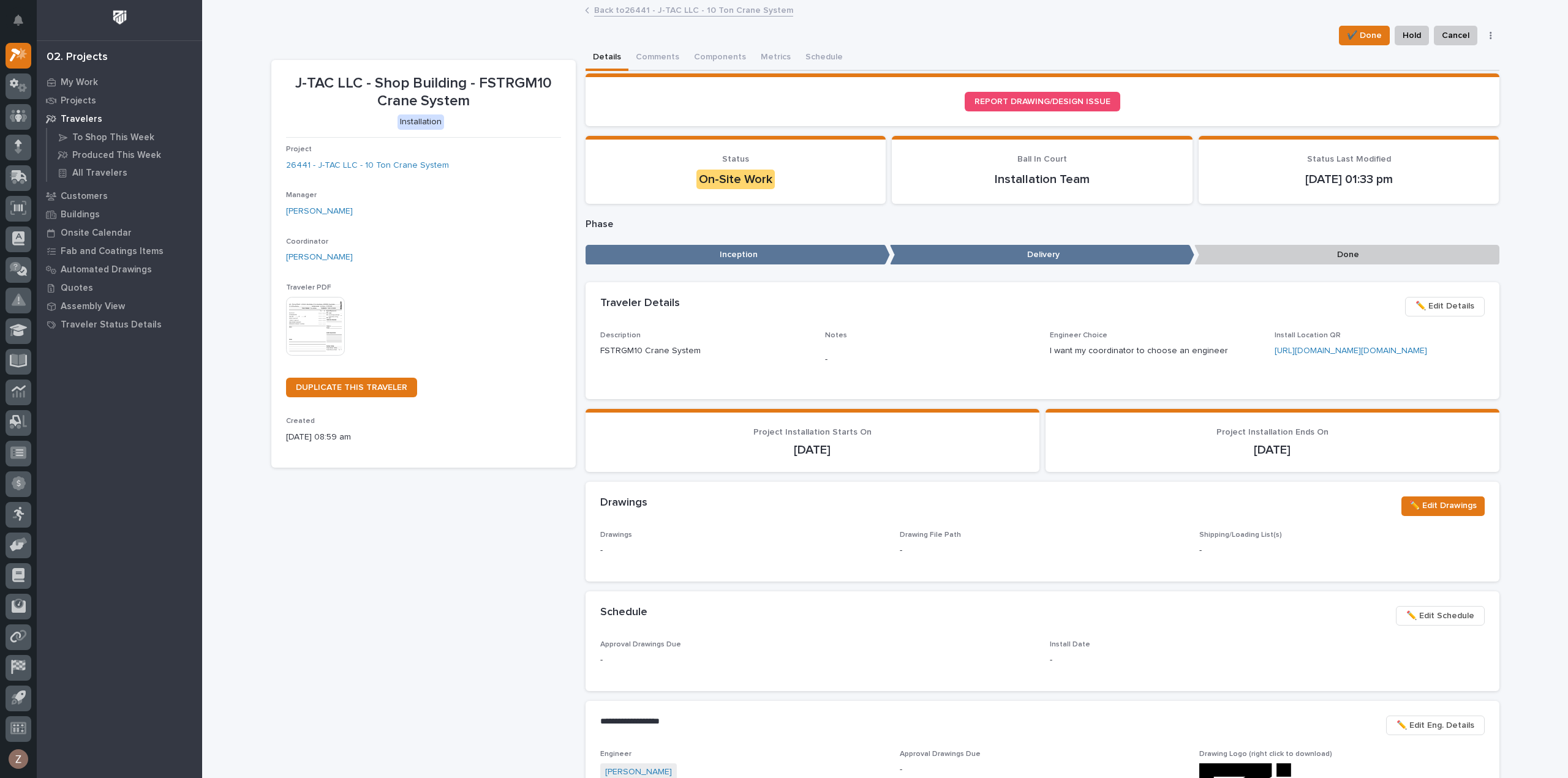
click at [622, 3] on link "Back to 26441 - J-TAC LLC - 10 Ton Crane System" at bounding box center [694, 9] width 199 height 14
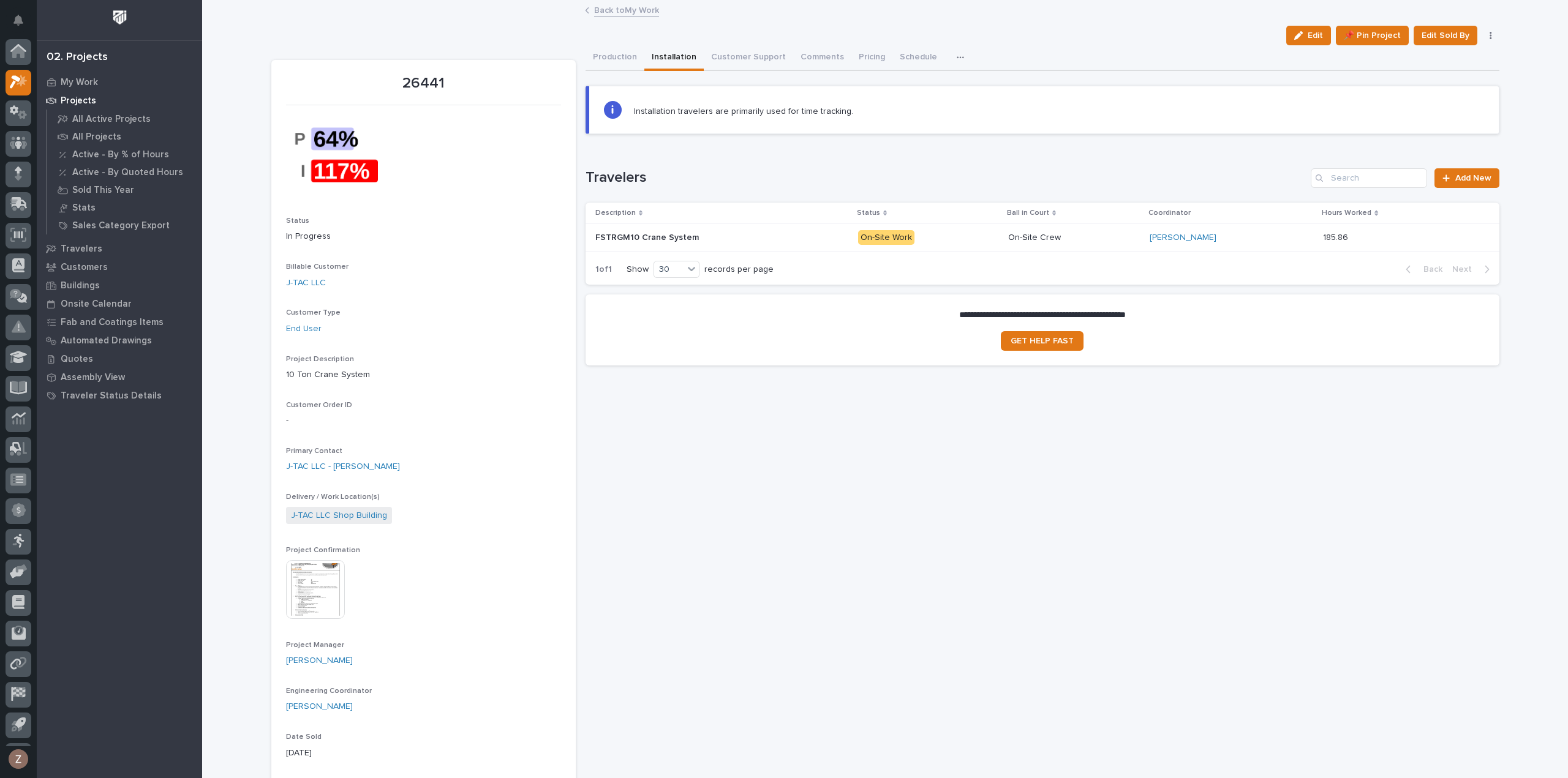
scroll to position [27, 0]
click at [1324, 239] on p "185.86" at bounding box center [1337, 236] width 28 height 13
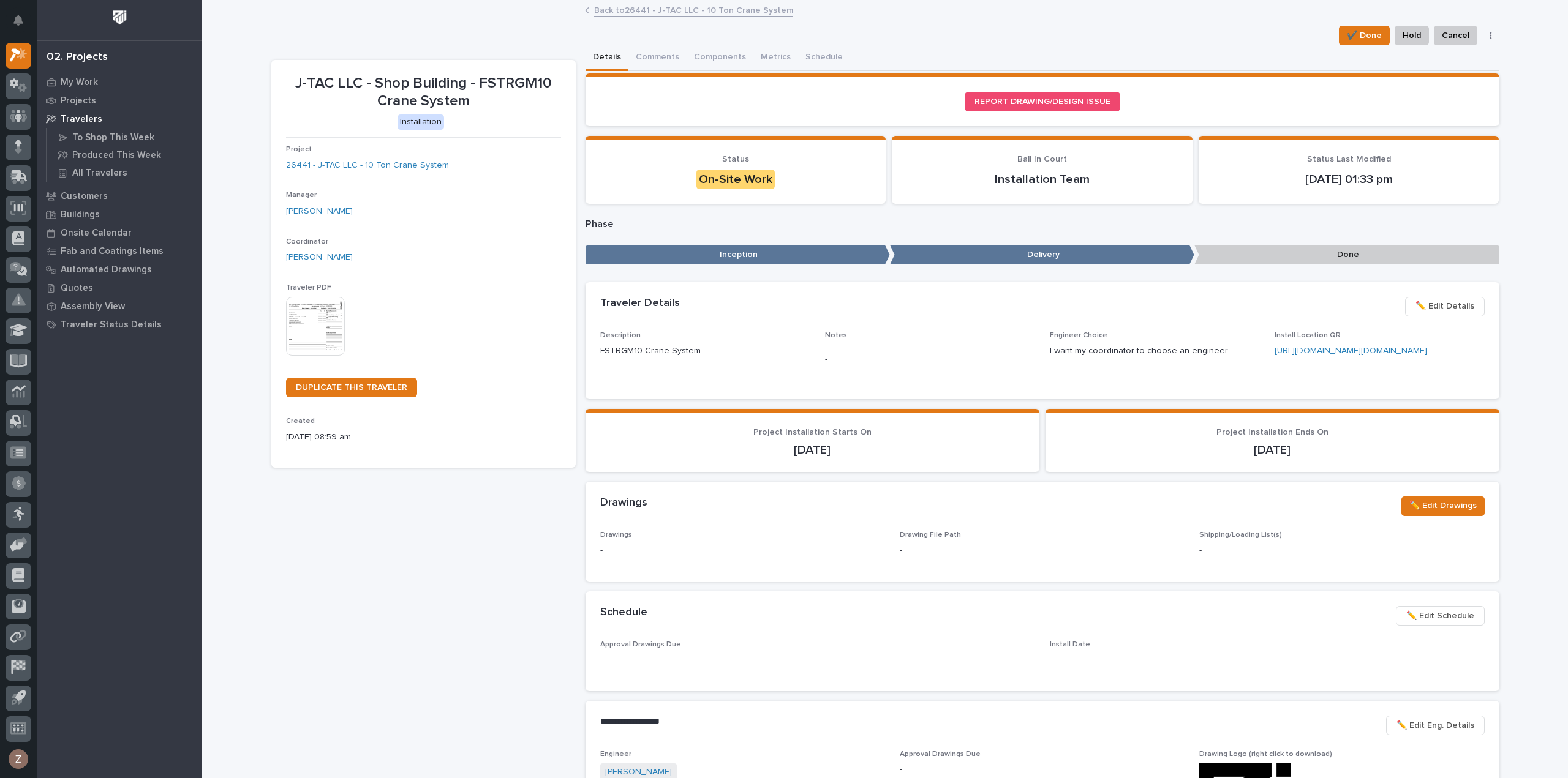
click at [673, 5] on link "Back to 26441 - J-TAC LLC - 10 Ton Crane System" at bounding box center [694, 9] width 199 height 14
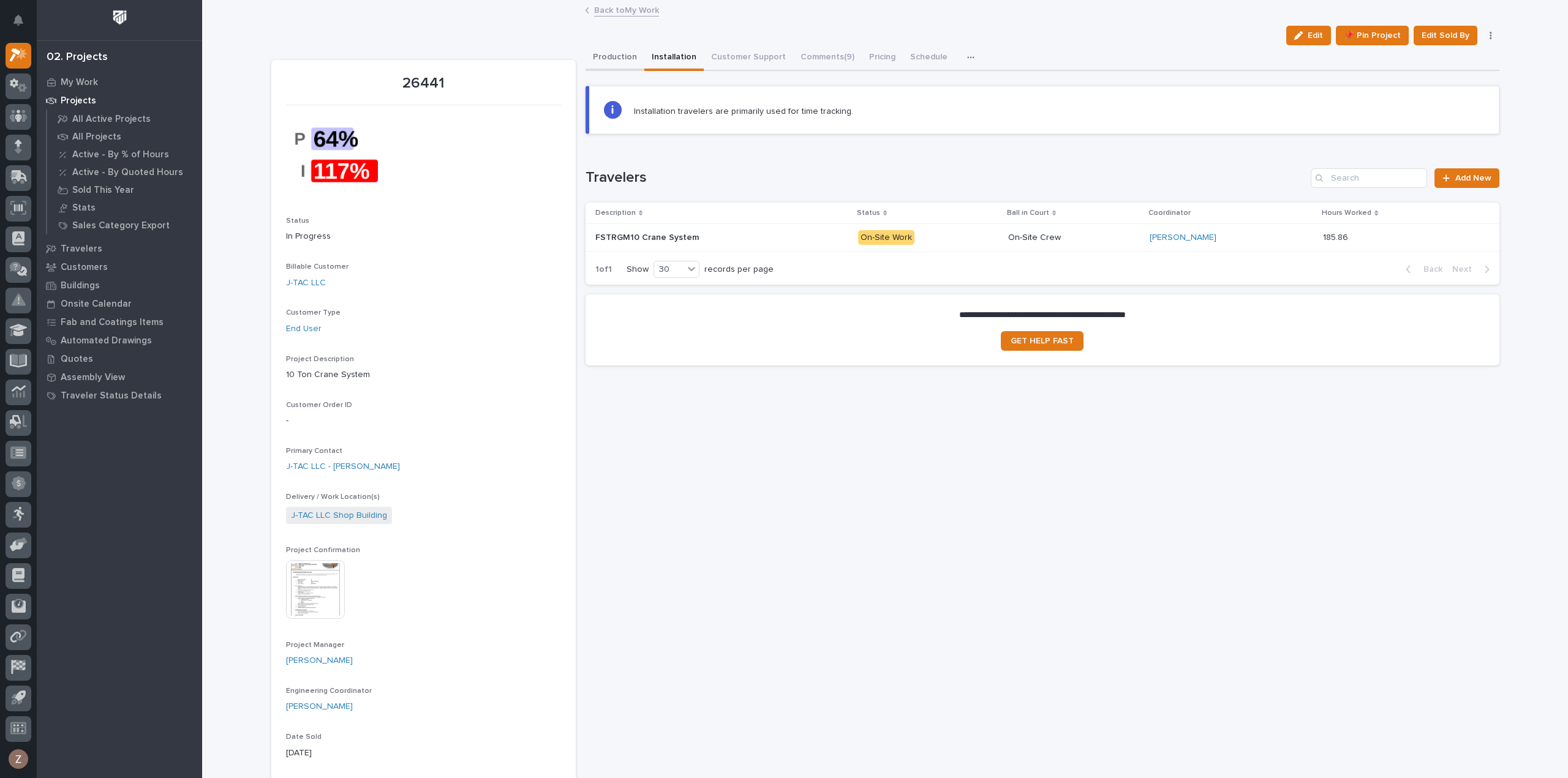
click at [606, 55] on button "Production" at bounding box center [614, 58] width 59 height 26
